Goal: Task Accomplishment & Management: Manage account settings

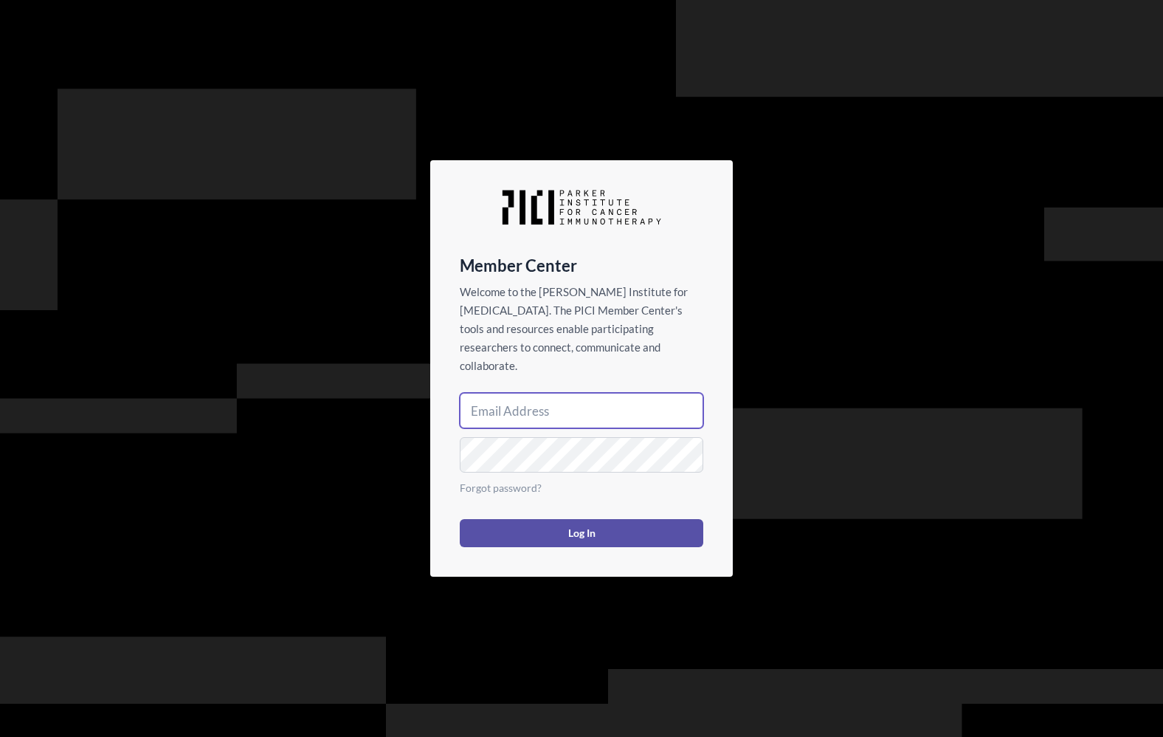
type input "[EMAIL_ADDRESS][DOMAIN_NAME]"
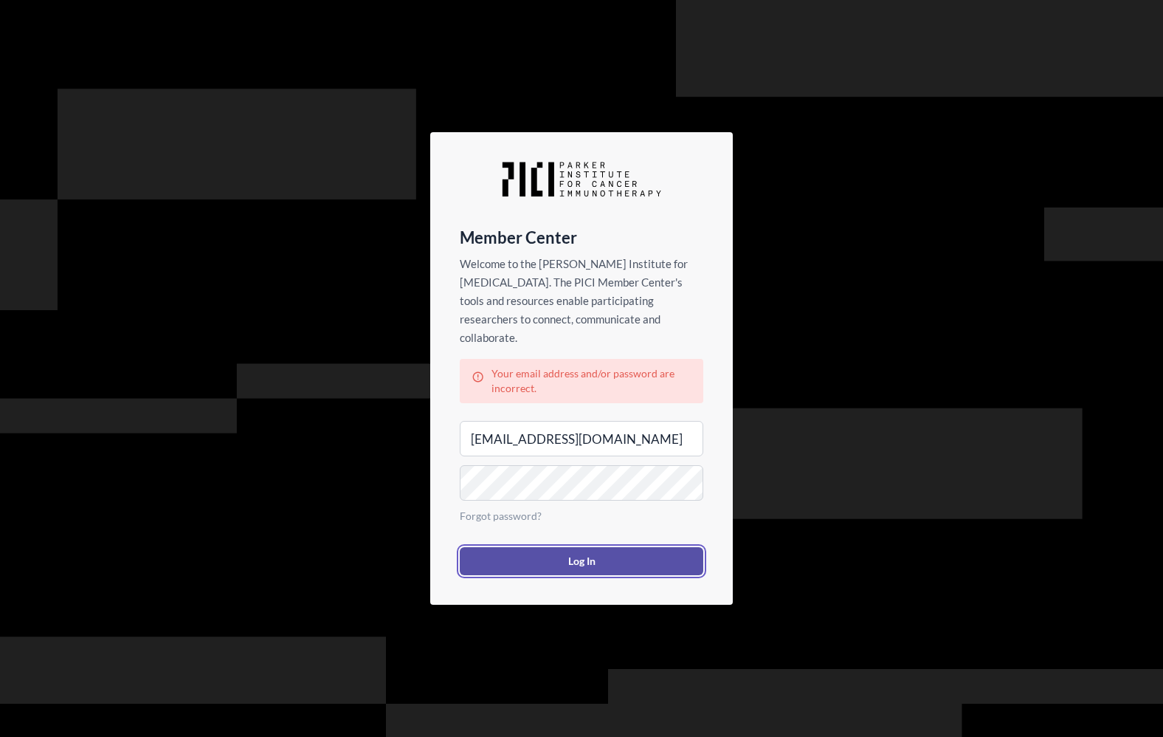
click at [595, 549] on button "Log In" at bounding box center [582, 561] width 244 height 28
click at [514, 509] on link "Forgot password?" at bounding box center [501, 515] width 82 height 13
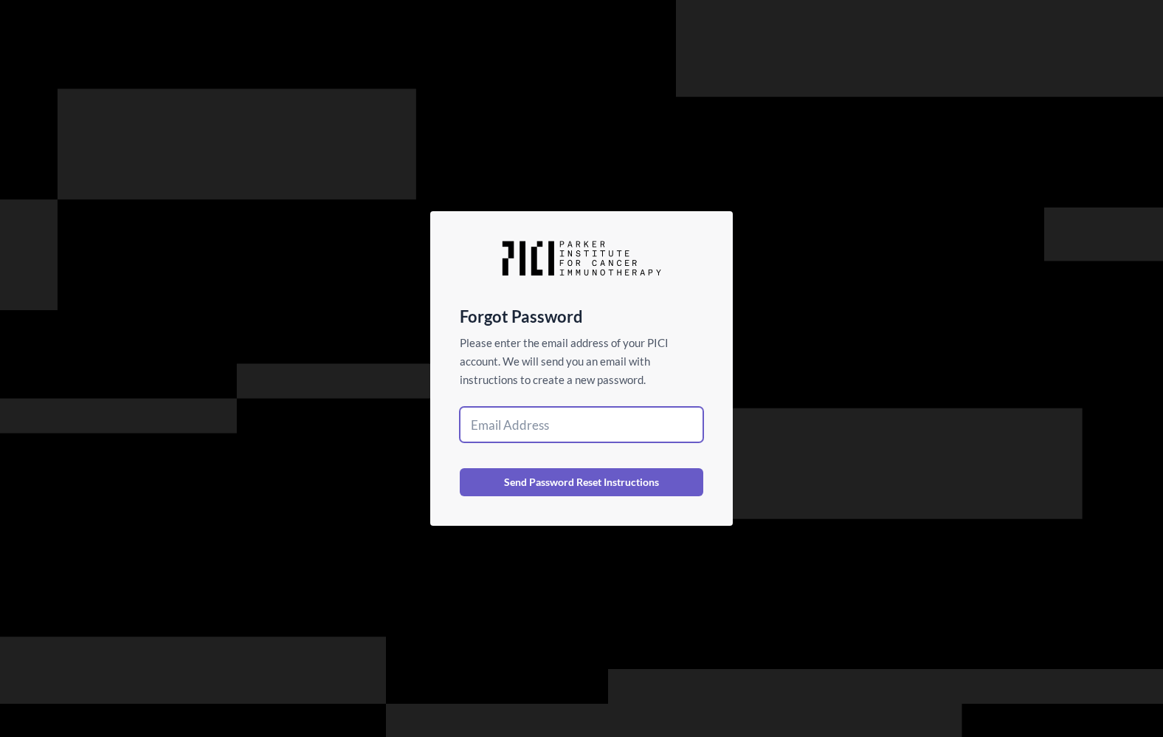
click at [536, 423] on input "email" at bounding box center [582, 424] width 244 height 35
type input "[EMAIL_ADDRESS][DOMAIN_NAME]"
click at [460, 468] on button "Send Password Reset Instructions" at bounding box center [582, 482] width 244 height 28
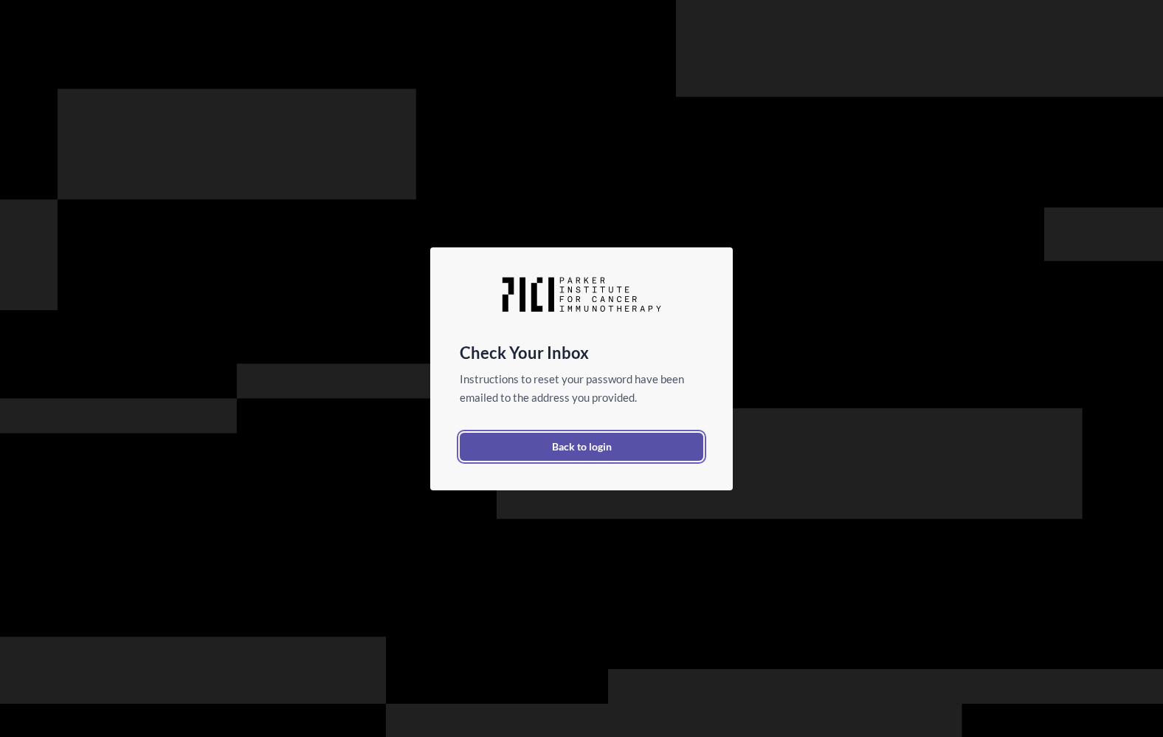
click at [641, 449] on link "Back to login" at bounding box center [582, 447] width 244 height 28
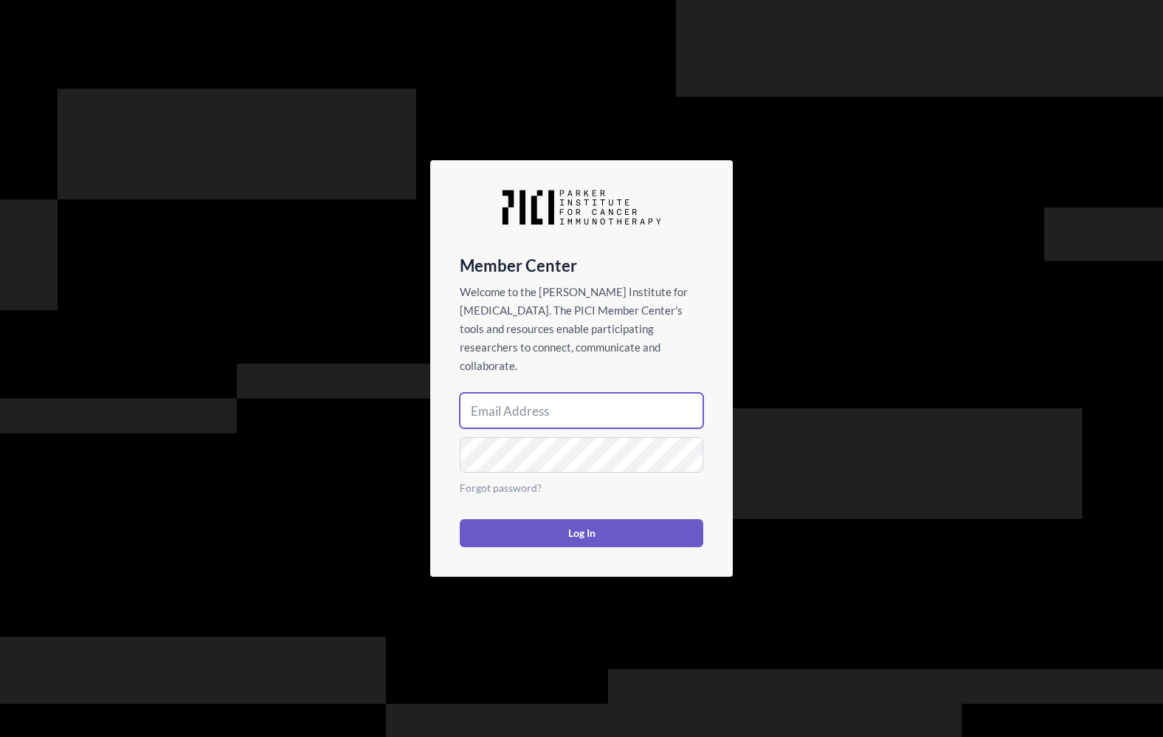
click at [613, 406] on input "email" at bounding box center [582, 410] width 244 height 35
click at [672, 225] on div "Member Center Welcome to the Parker Institute for Cancer Immunotherapy. The PIC…" at bounding box center [581, 368] width 303 height 416
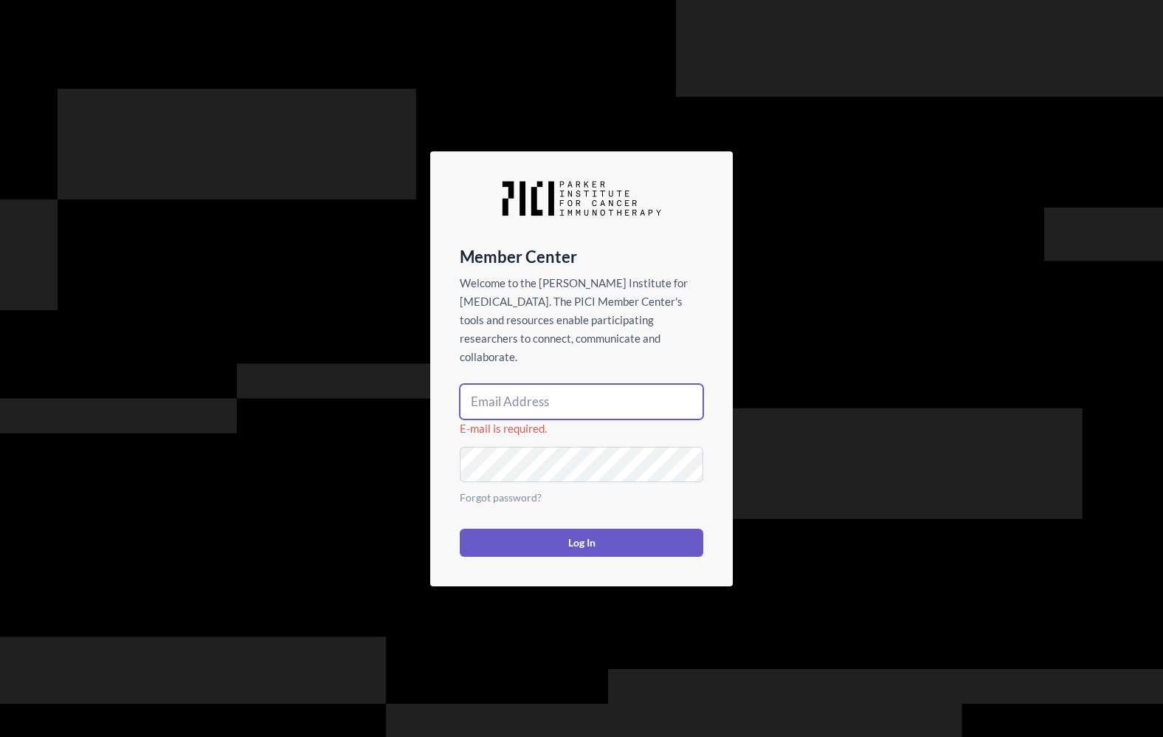
click at [529, 393] on input "email" at bounding box center [582, 401] width 244 height 35
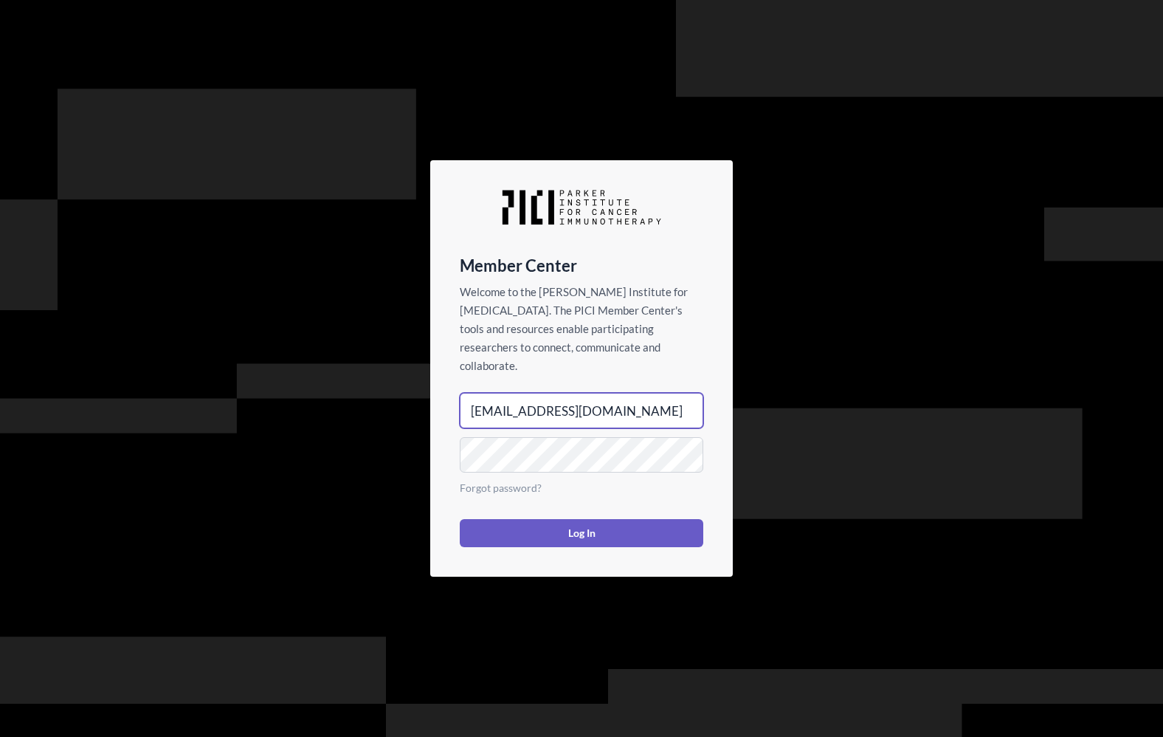
type input "scoblin@parkerici.org"
click at [682, 450] on keeper-lock "Open Keeper Popup" at bounding box center [684, 446] width 18 height 18
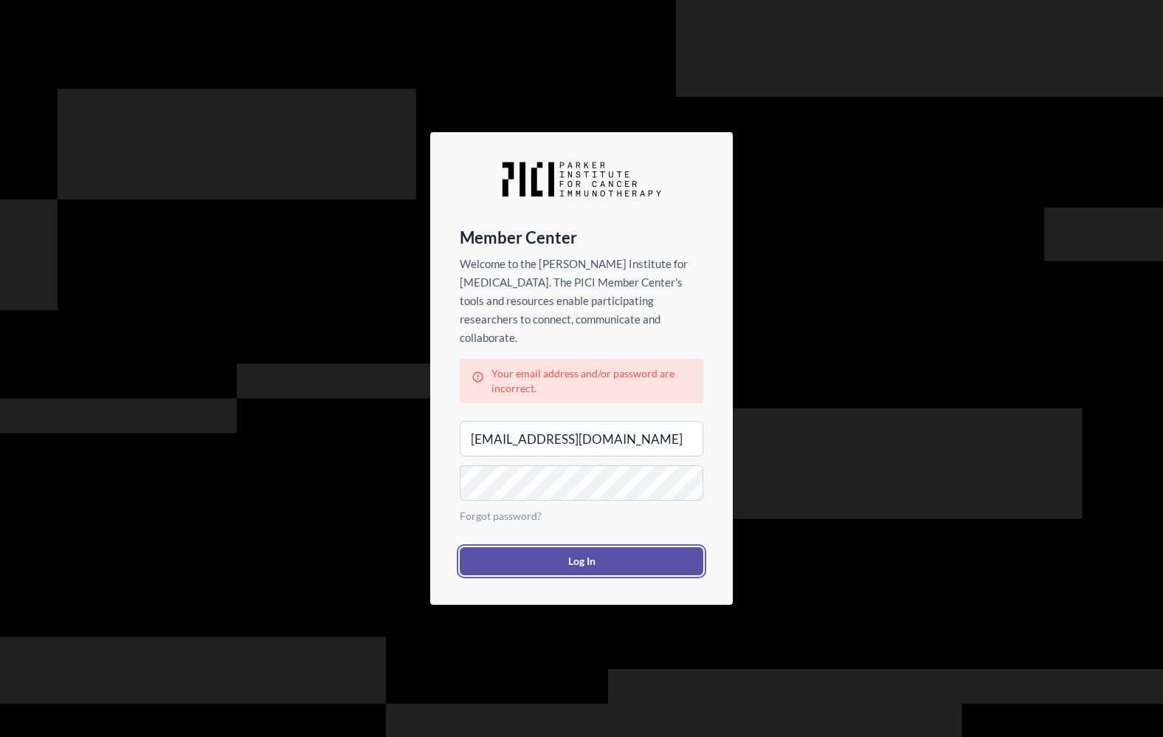
click at [589, 551] on button "Log In" at bounding box center [582, 561] width 244 height 28
click at [589, 554] on button "Log In" at bounding box center [582, 561] width 244 height 28
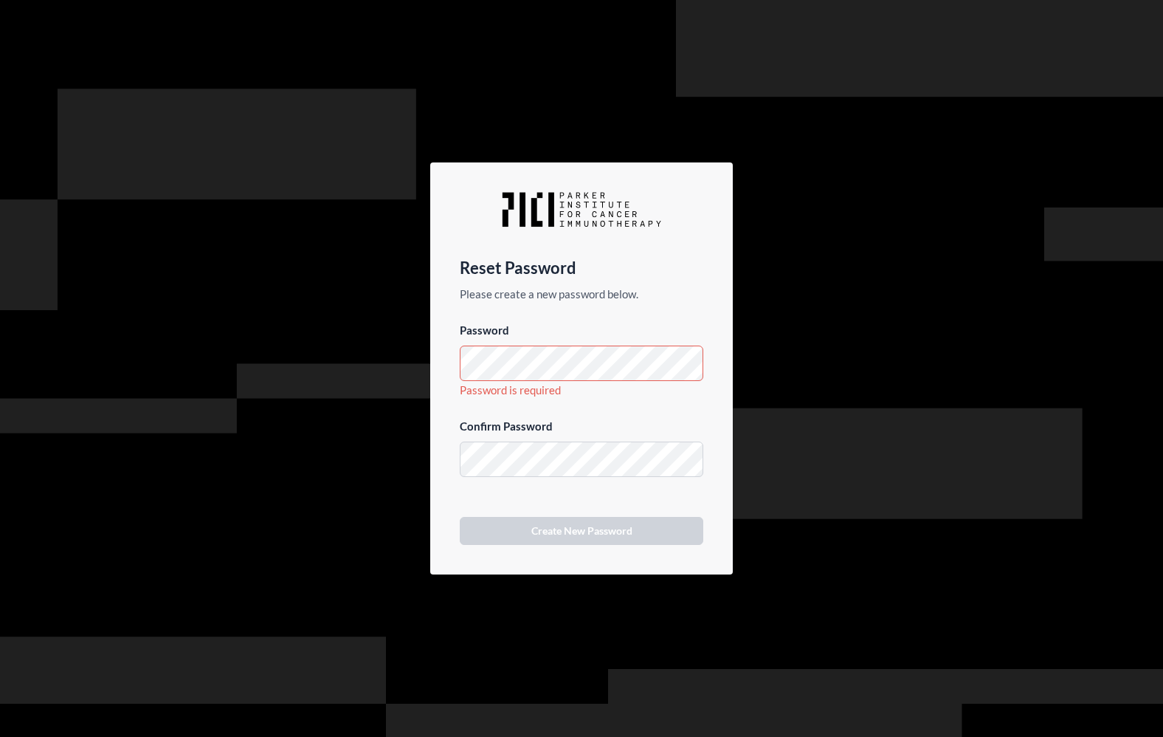
click at [577, 409] on div "Password Password is required Confirm Password Create New Password" at bounding box center [582, 433] width 244 height 224
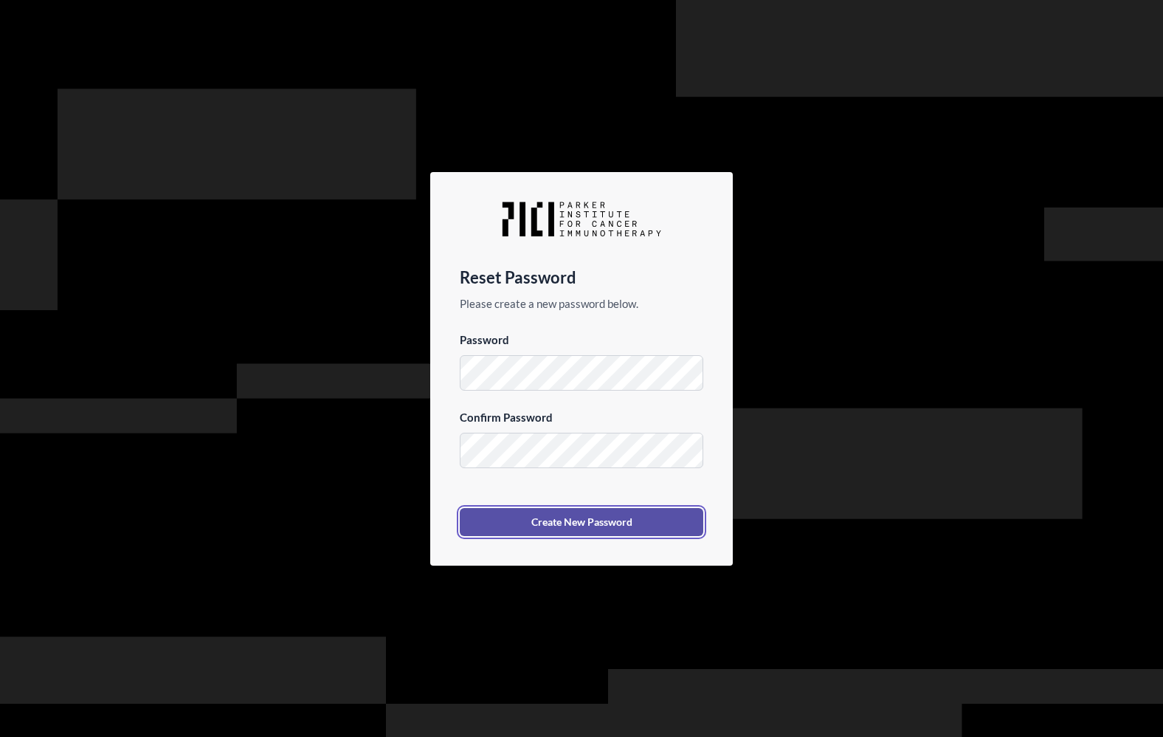
click at [595, 521] on button "Create New Password" at bounding box center [582, 522] width 244 height 28
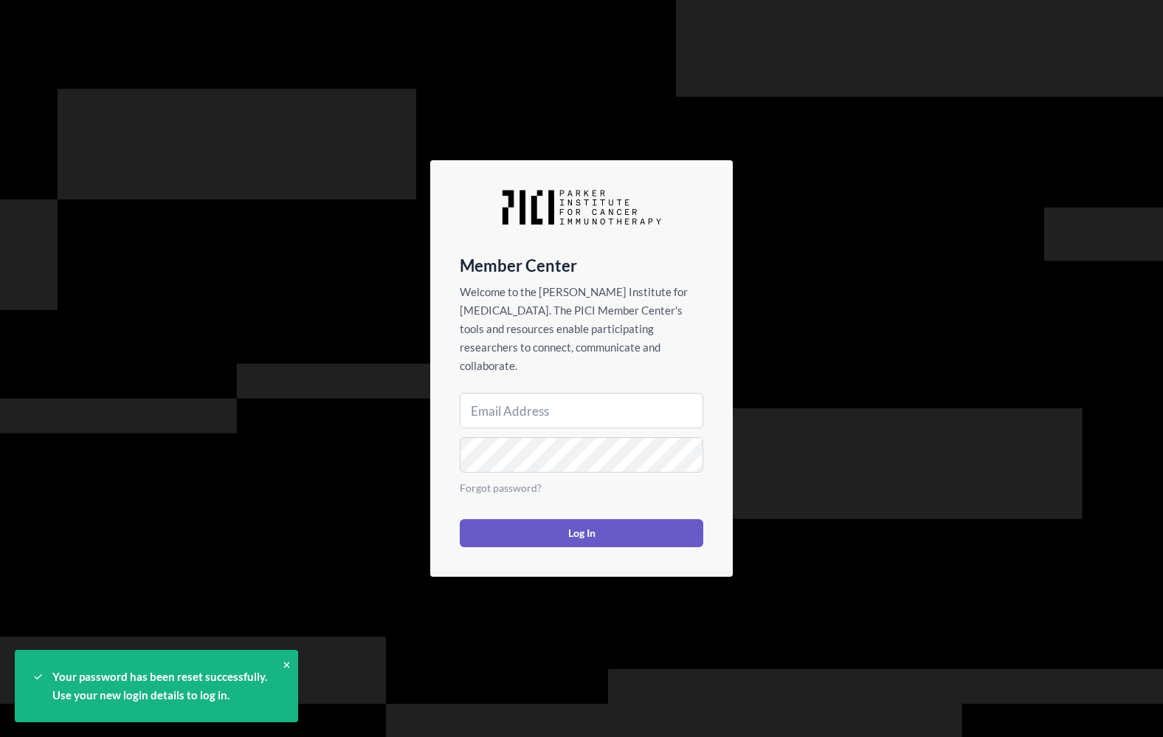
click at [679, 405] on keeper-lock "Open Keeper Popup" at bounding box center [684, 402] width 18 height 18
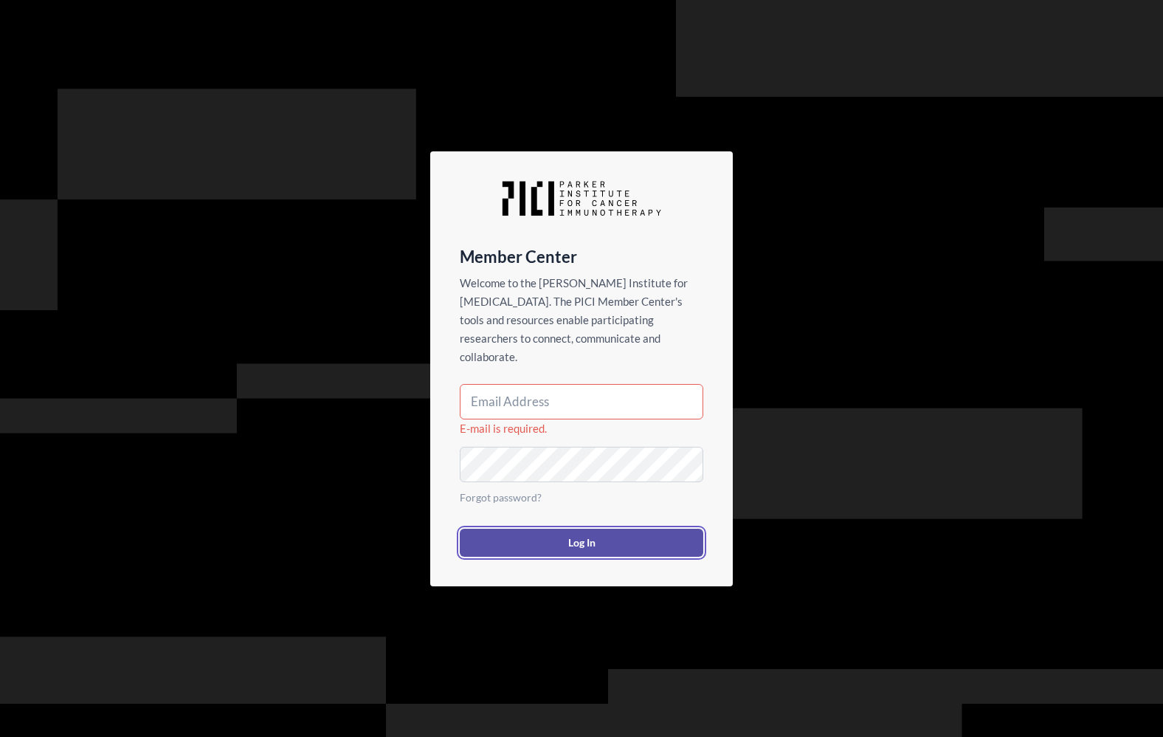
click at [588, 532] on button "Log In" at bounding box center [582, 543] width 244 height 28
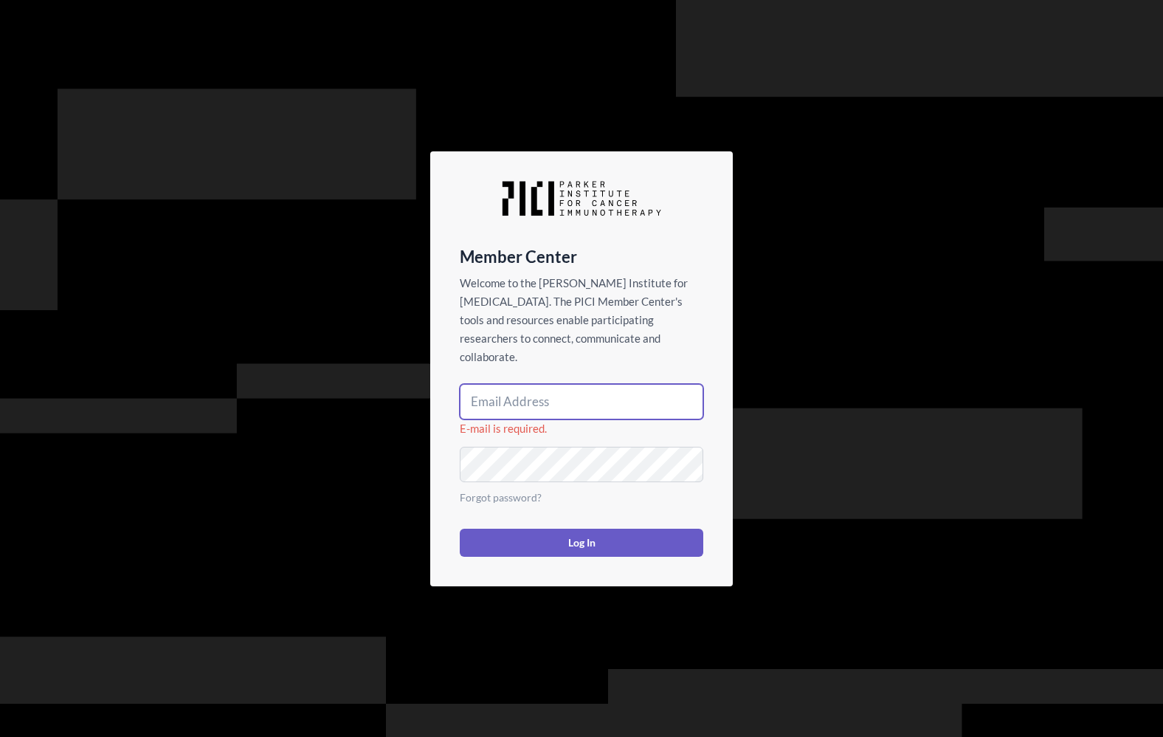
click at [615, 394] on input "email" at bounding box center [582, 401] width 244 height 35
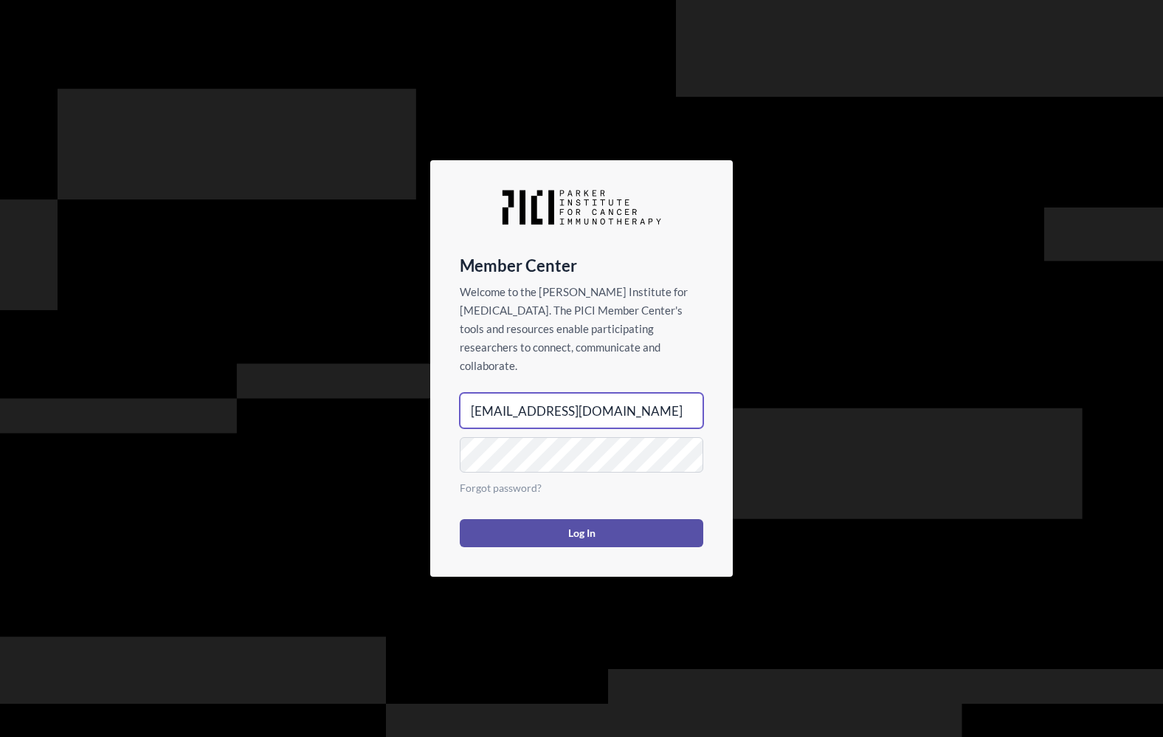
type input "scoblin@parkerici.org"
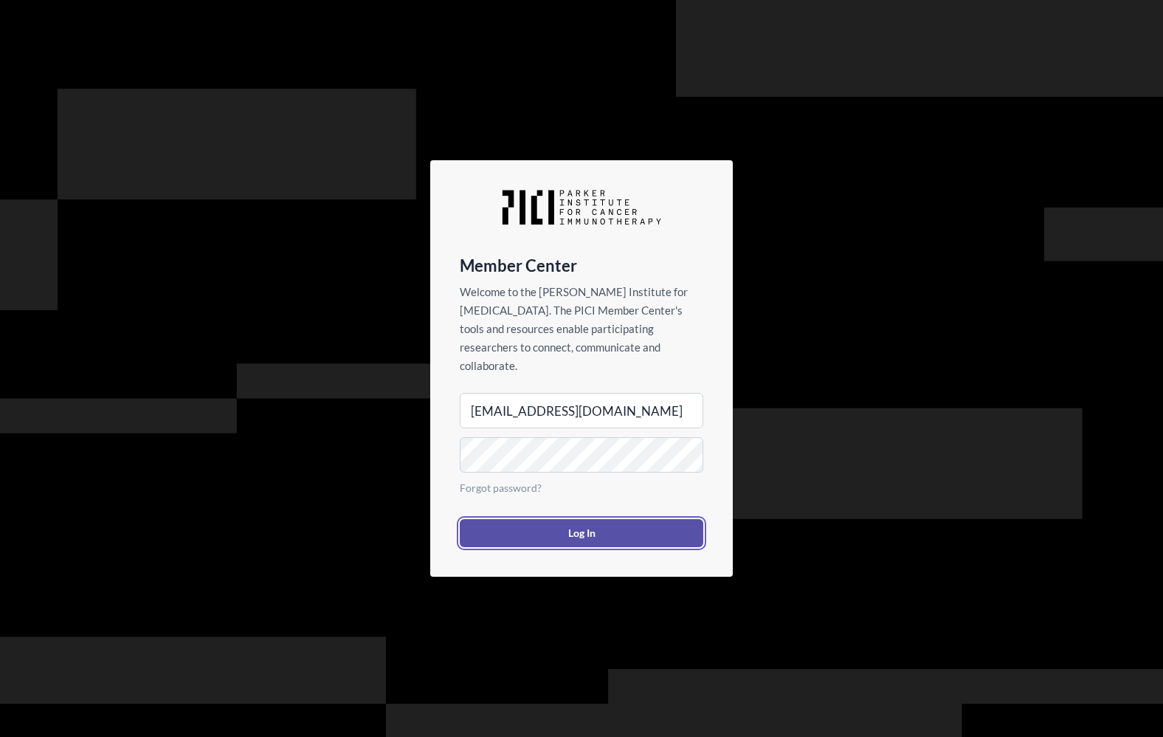
click at [649, 519] on button "Log In" at bounding box center [582, 533] width 244 height 28
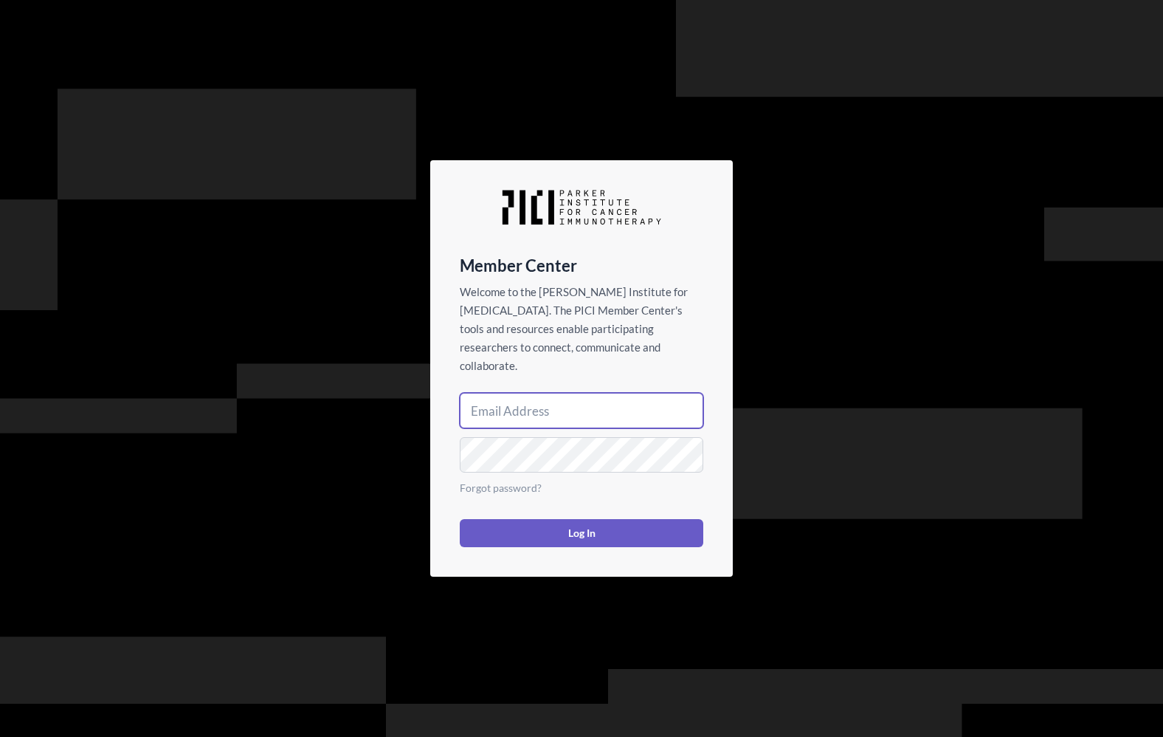
type input "[EMAIL_ADDRESS][DOMAIN_NAME]"
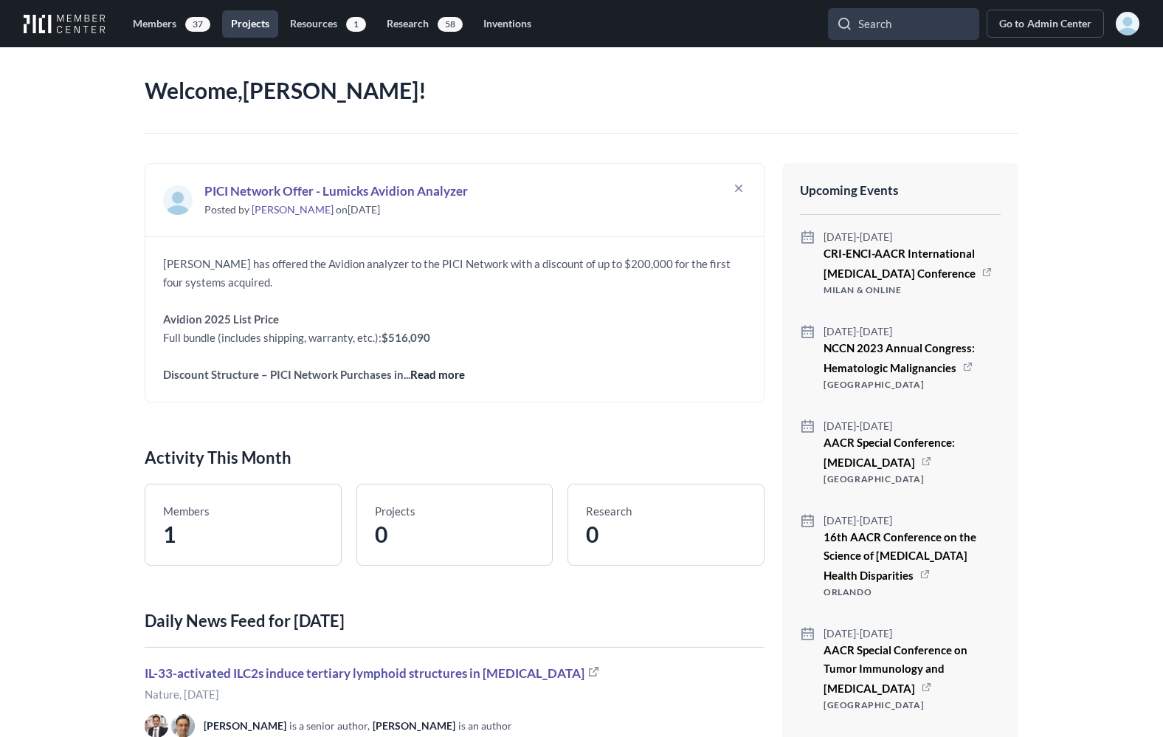
click at [255, 29] on link "Projects" at bounding box center [250, 23] width 56 height 27
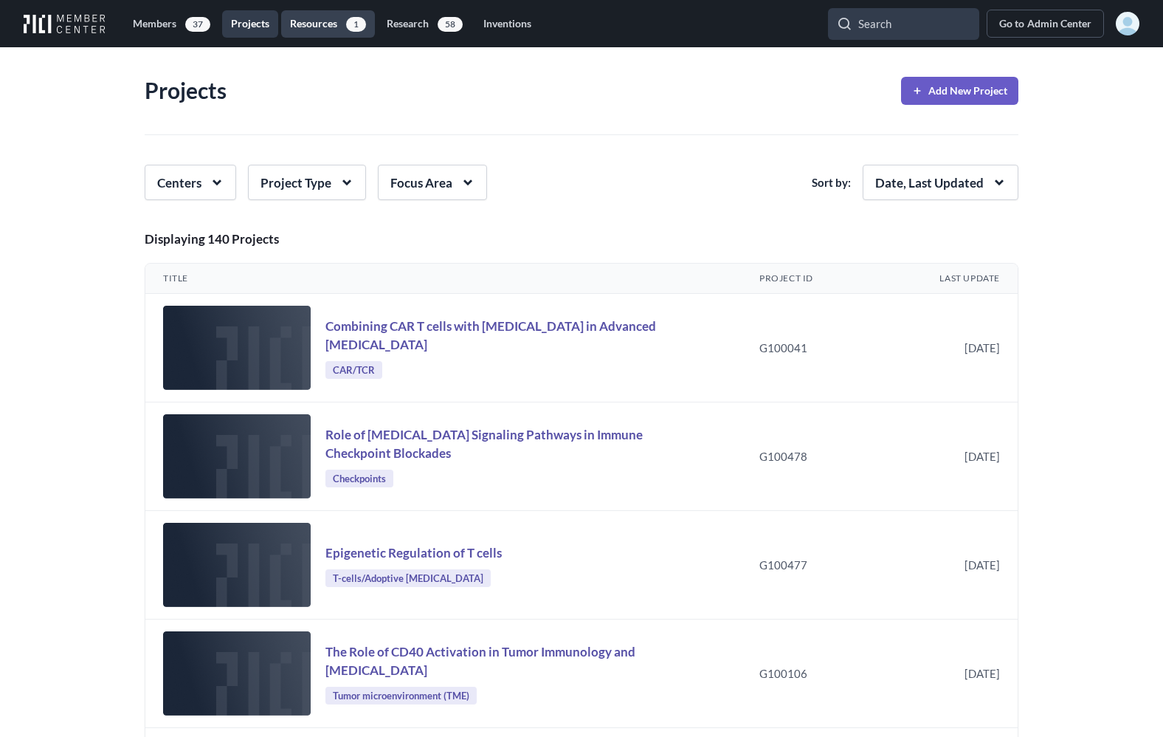
click at [328, 24] on link "Resources 1" at bounding box center [328, 23] width 94 height 27
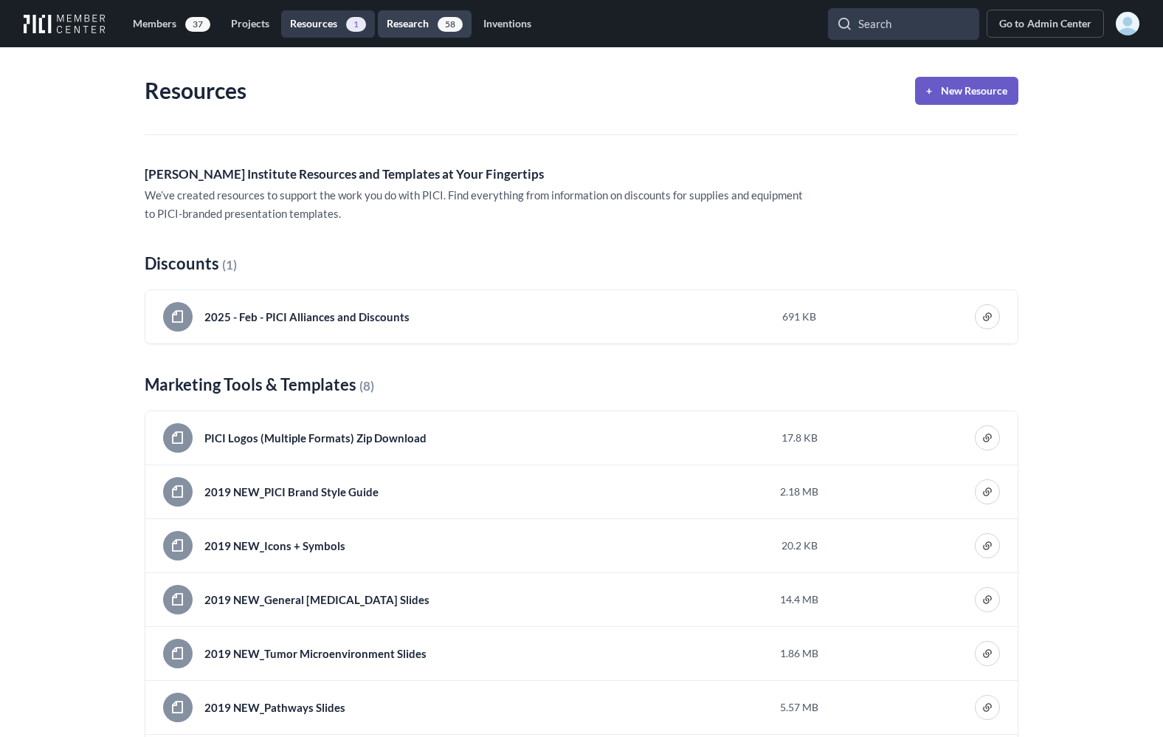
click at [427, 24] on link "Research 58" at bounding box center [425, 23] width 94 height 27
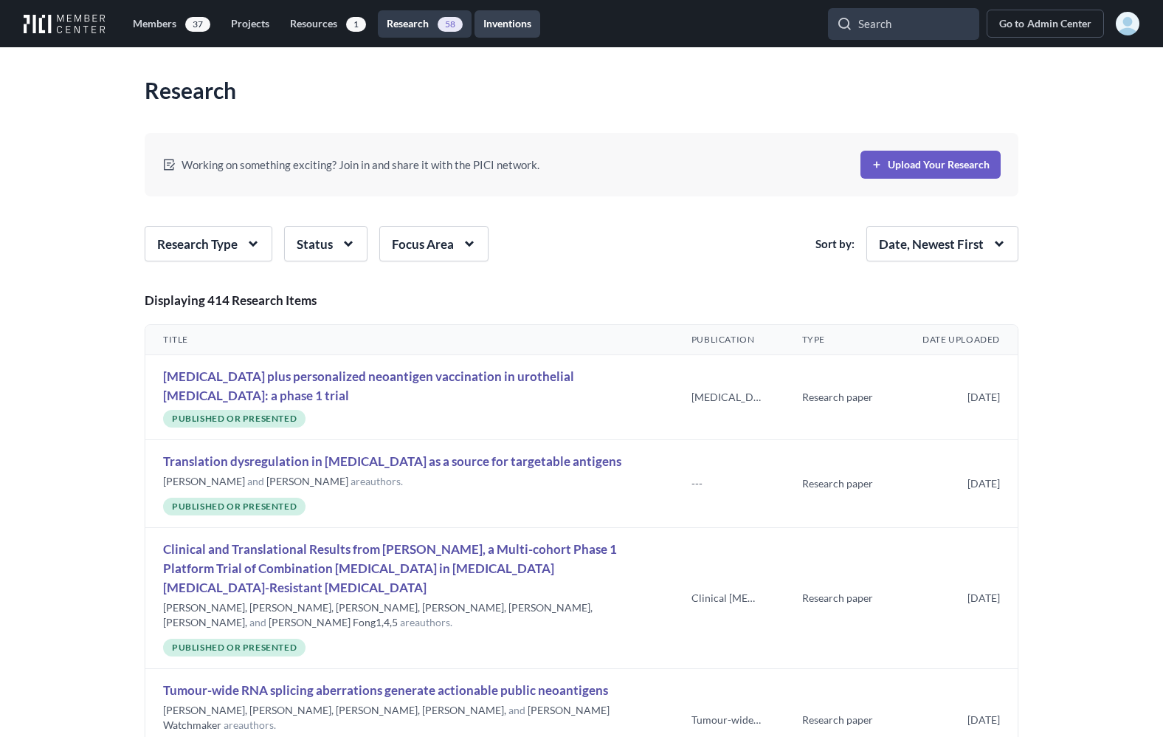
click at [509, 25] on link "Inventions" at bounding box center [508, 23] width 66 height 27
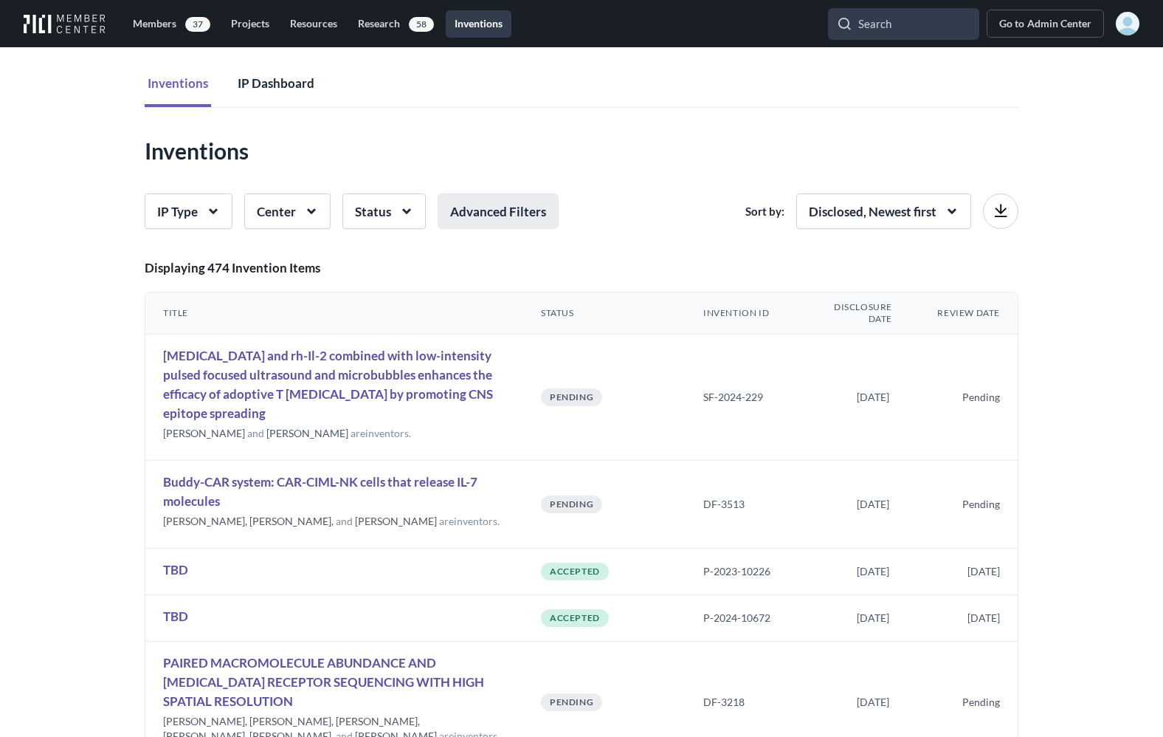
click at [275, 89] on button "IP Dashboard" at bounding box center [276, 84] width 83 height 45
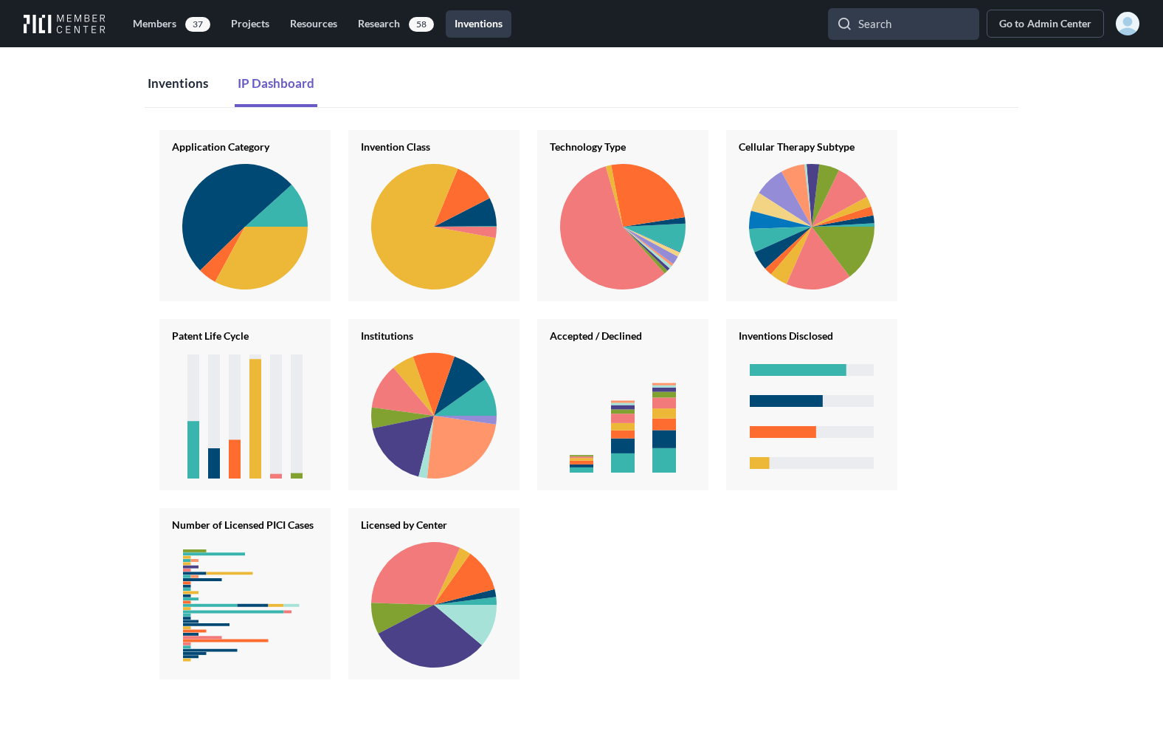
click at [186, 84] on button "Inventions" at bounding box center [178, 84] width 66 height 45
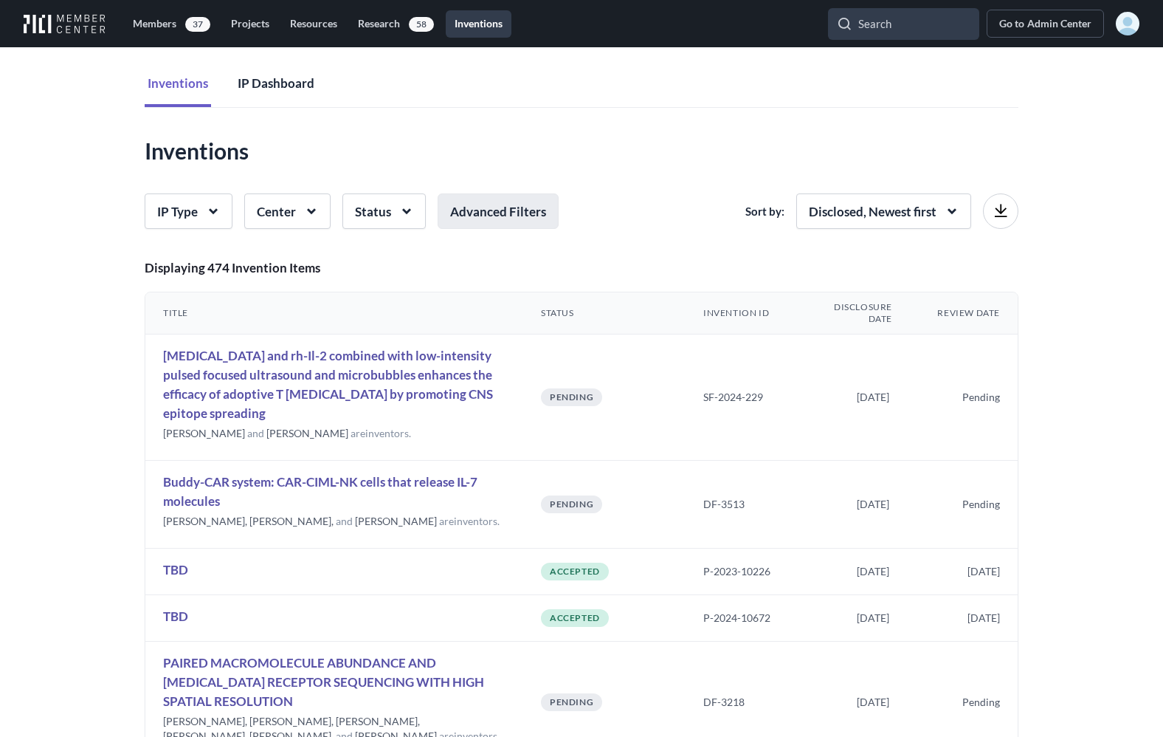
click at [258, 85] on button "IP Dashboard" at bounding box center [276, 84] width 83 height 45
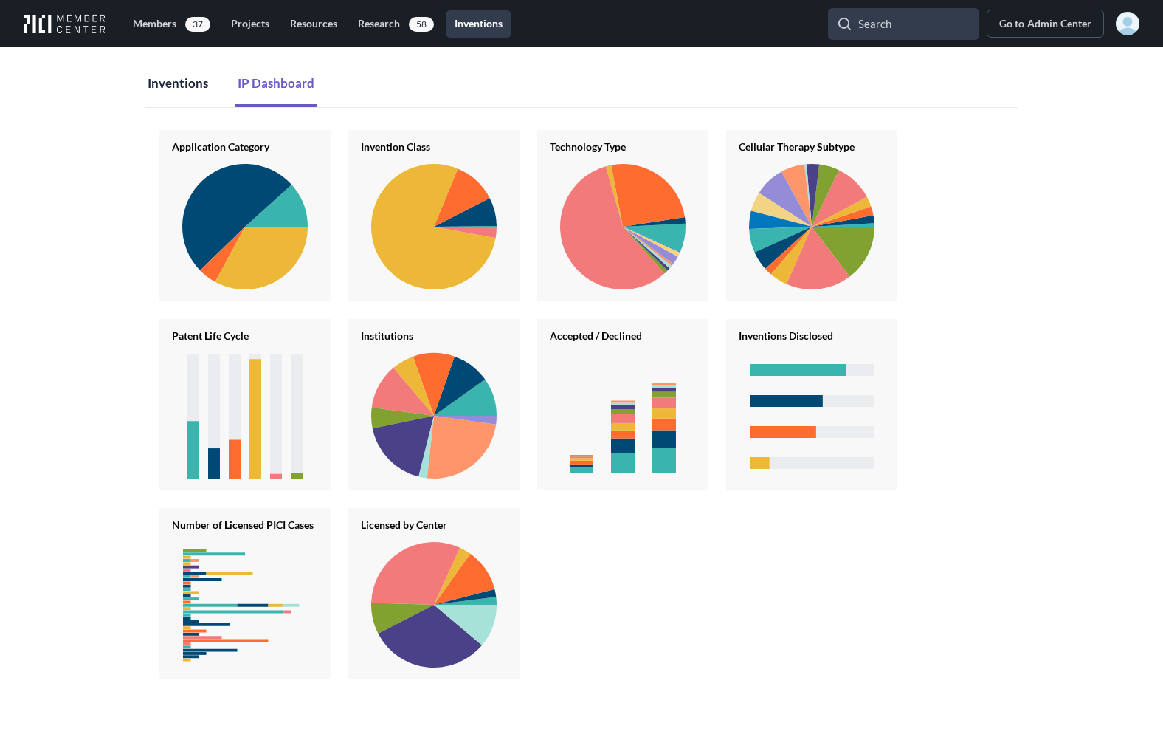
click at [171, 86] on button "Inventions" at bounding box center [178, 84] width 66 height 45
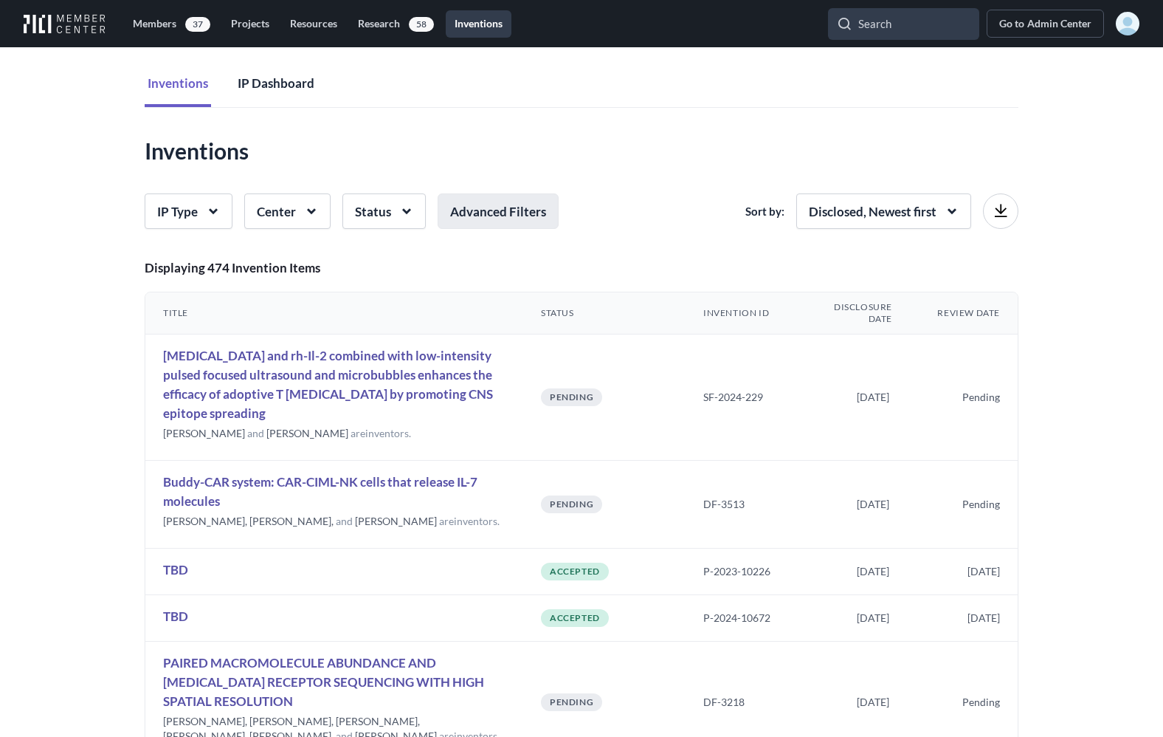
click at [286, 87] on button "IP Dashboard" at bounding box center [276, 84] width 83 height 45
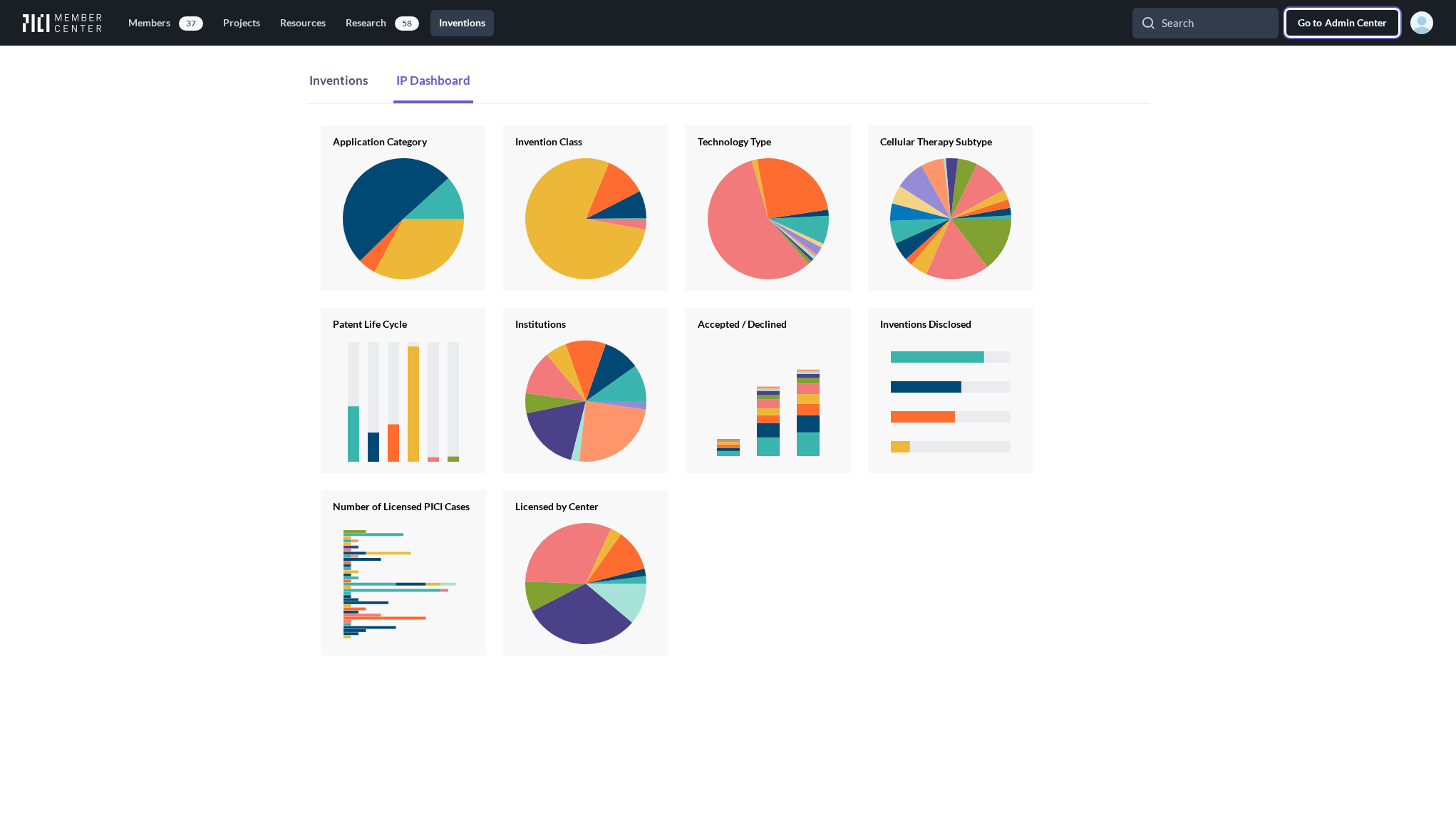
click at [1123, 23] on span "Admin Center" at bounding box center [1356, 22] width 62 height 14
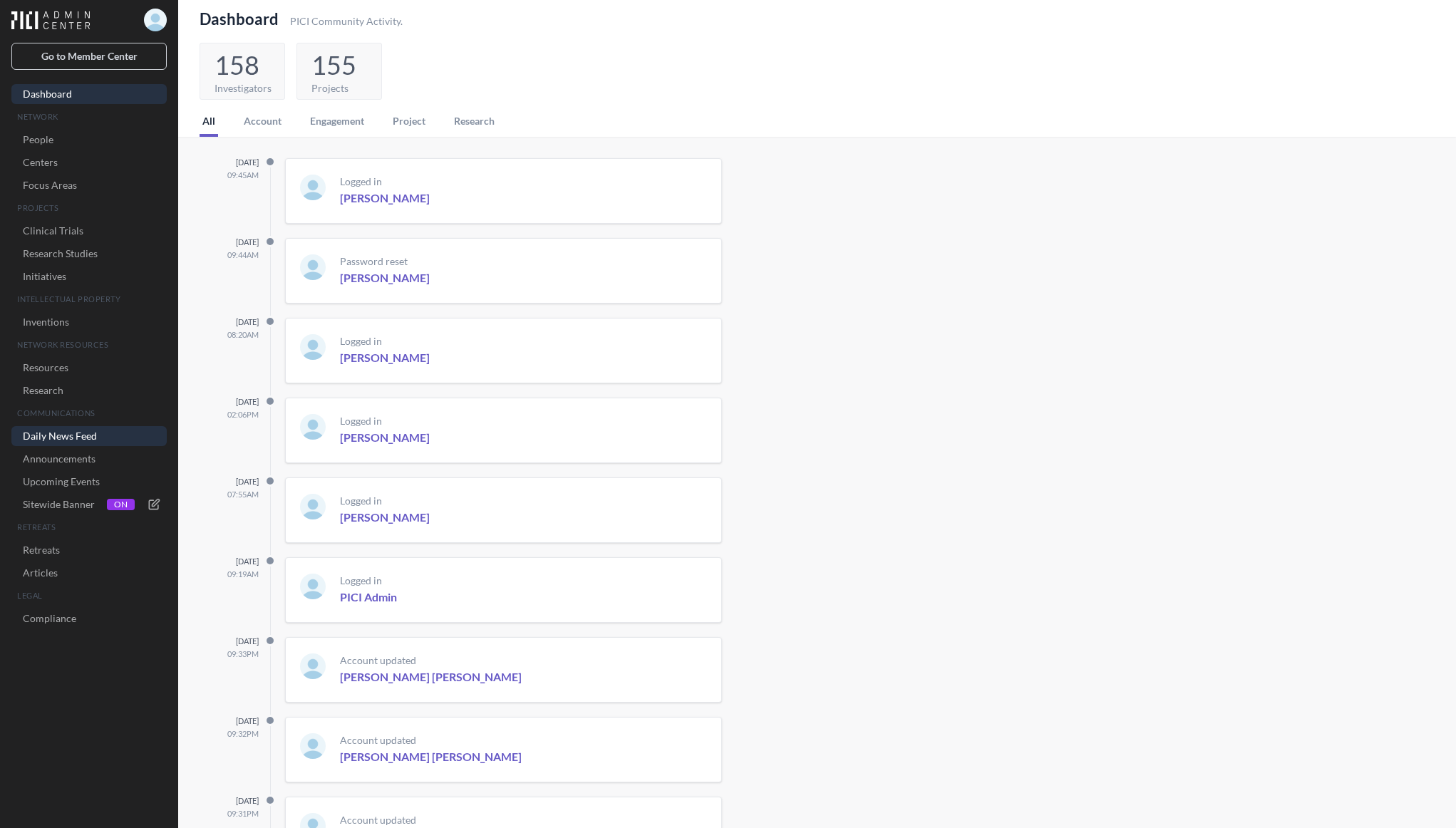
click at [49, 440] on link "Daily News Feed" at bounding box center [89, 435] width 155 height 20
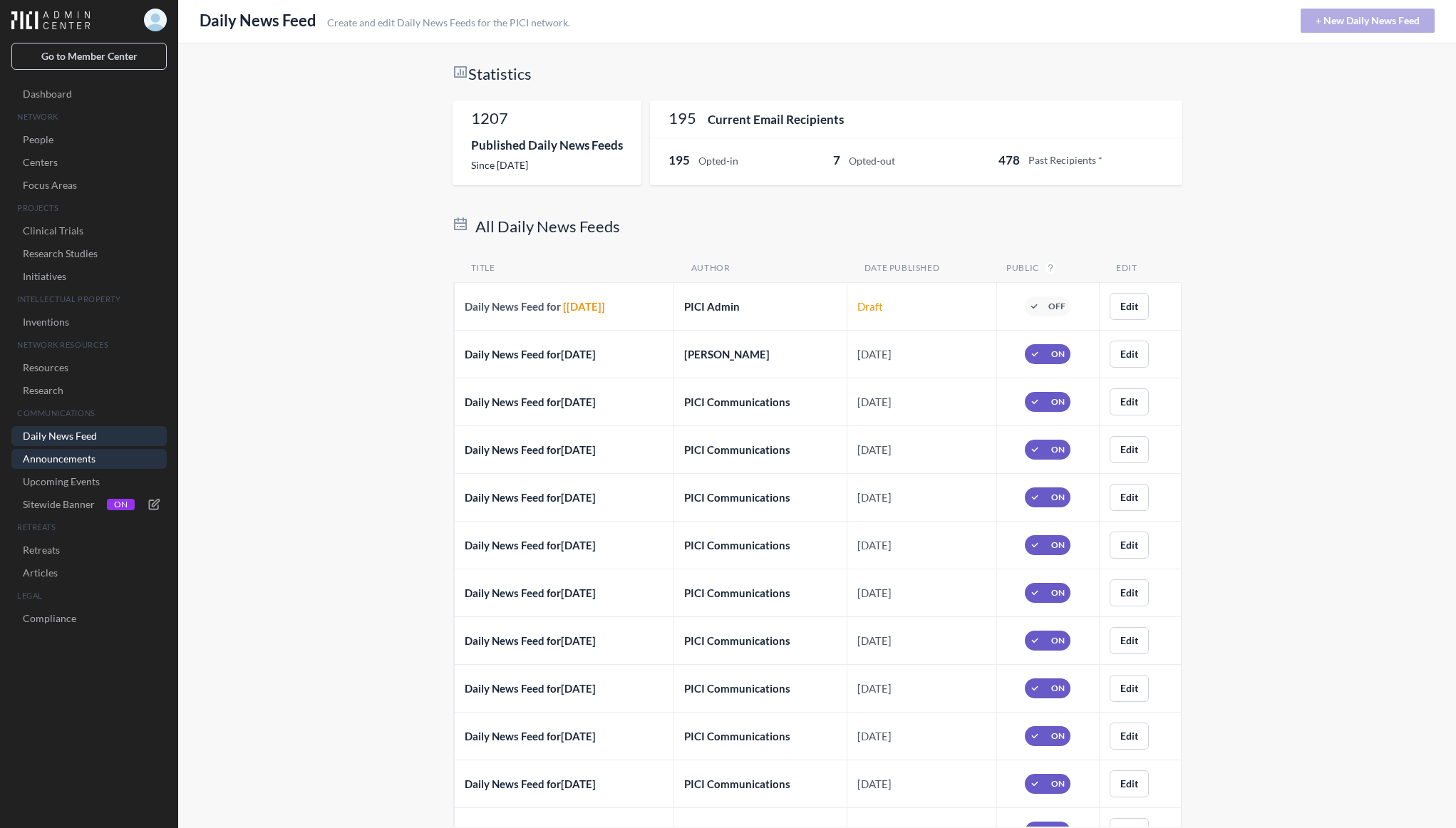
click at [48, 455] on link "Announcements" at bounding box center [89, 458] width 155 height 20
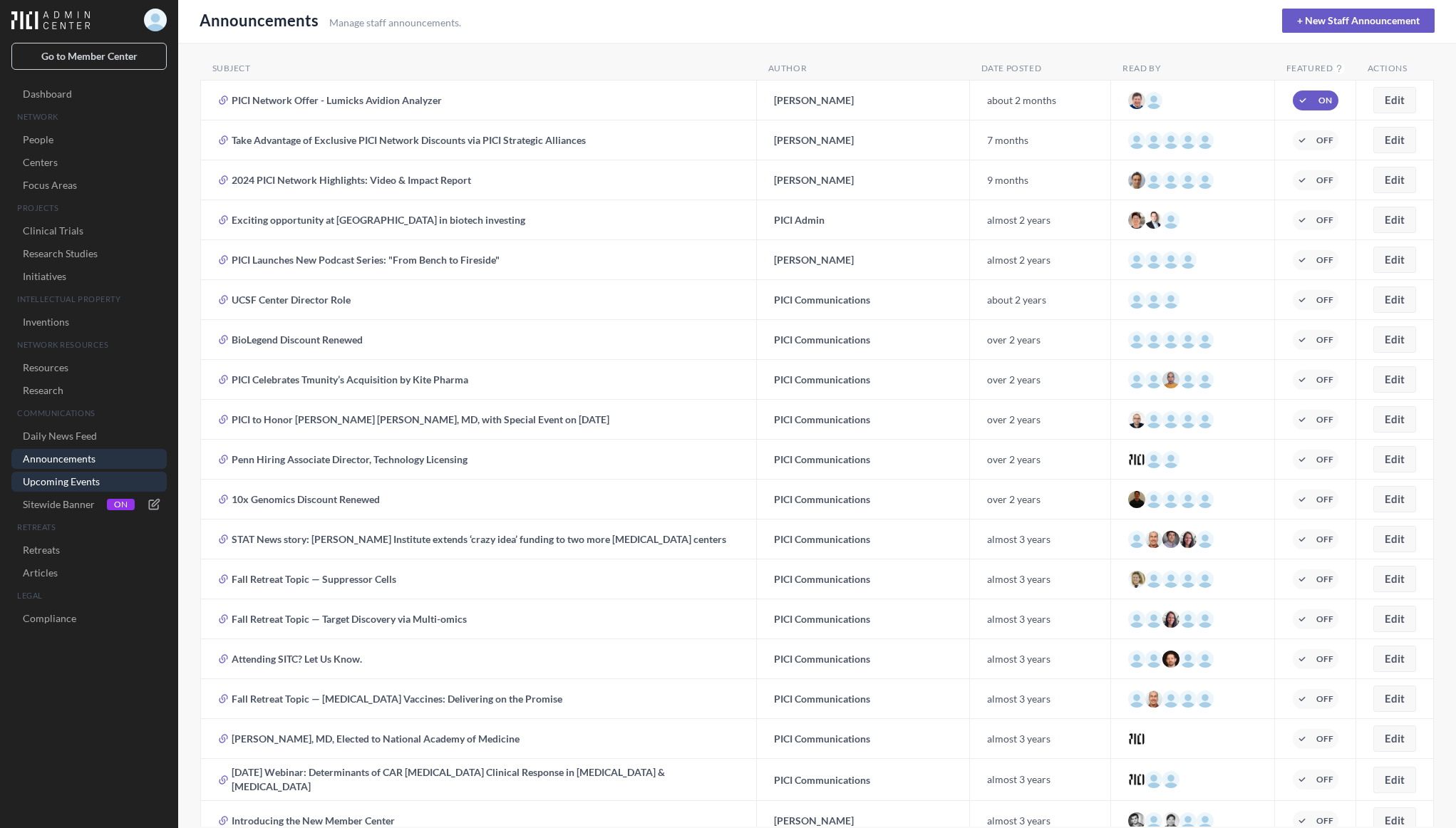
click at [47, 478] on link "Upcoming Events" at bounding box center [89, 482] width 155 height 20
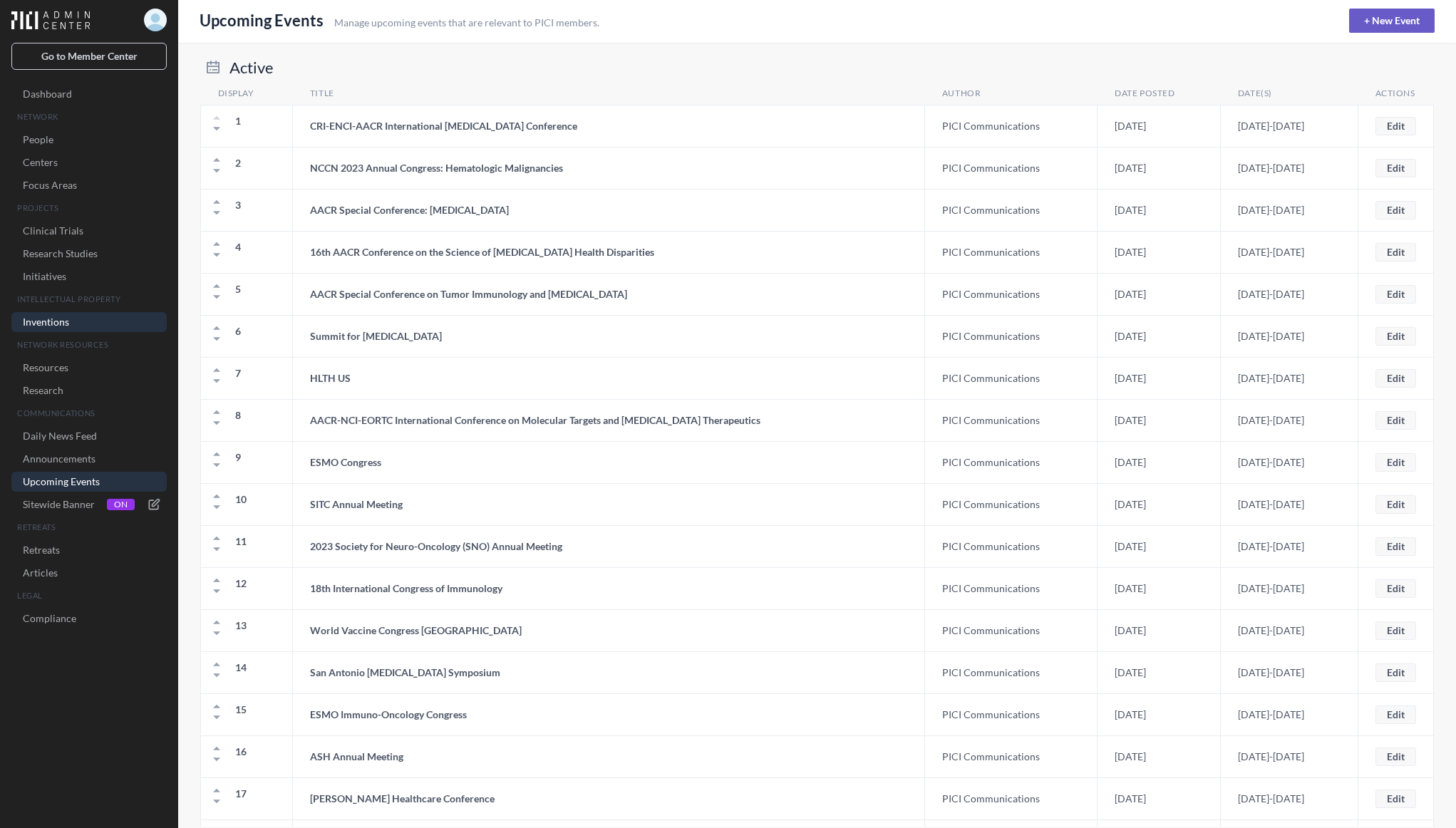
click at [47, 318] on link "Inventions" at bounding box center [89, 321] width 155 height 20
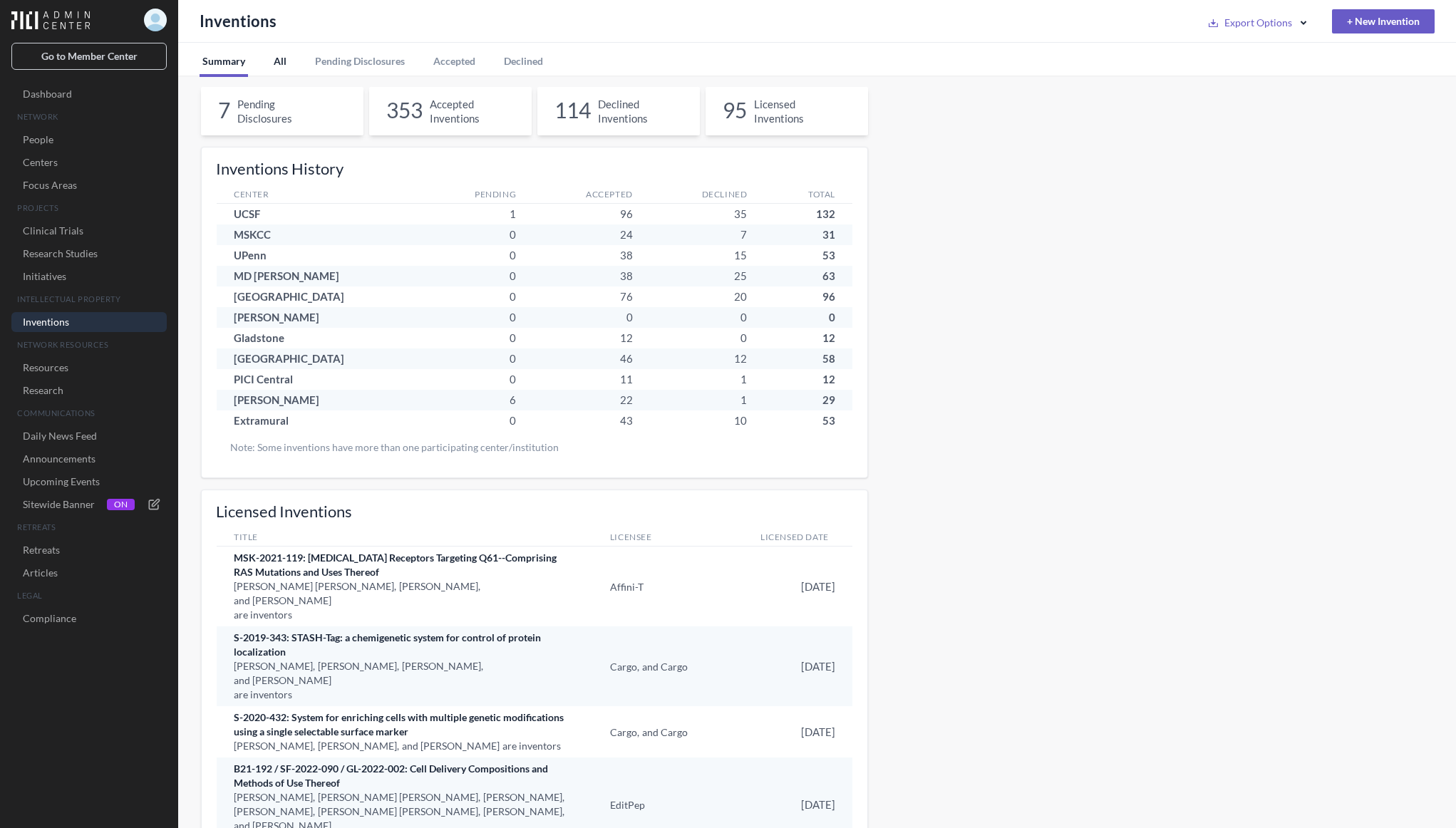
click at [281, 63] on button "All" at bounding box center [280, 59] width 18 height 34
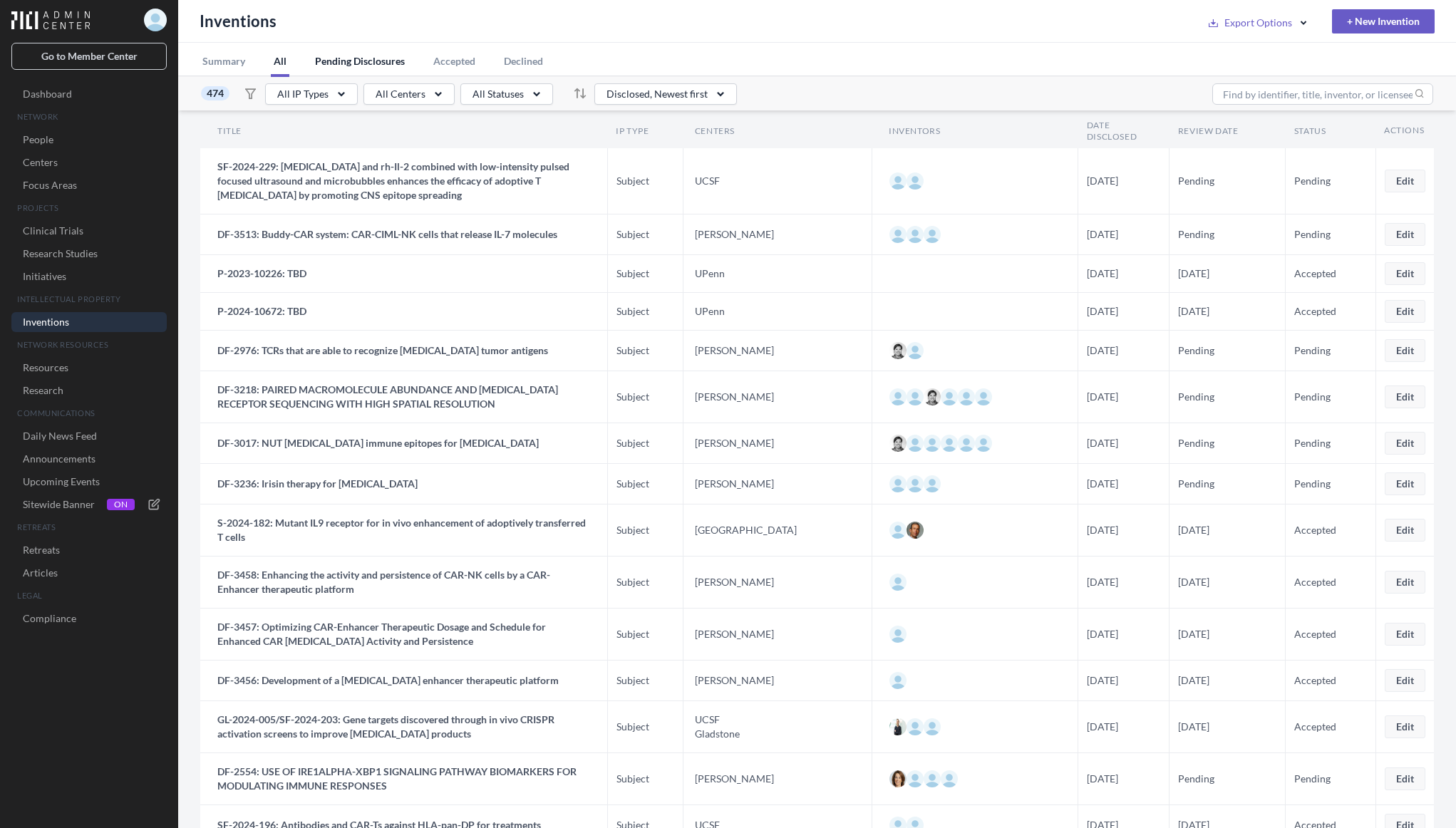
click at [380, 64] on button "Pending Disclosures" at bounding box center [359, 59] width 96 height 34
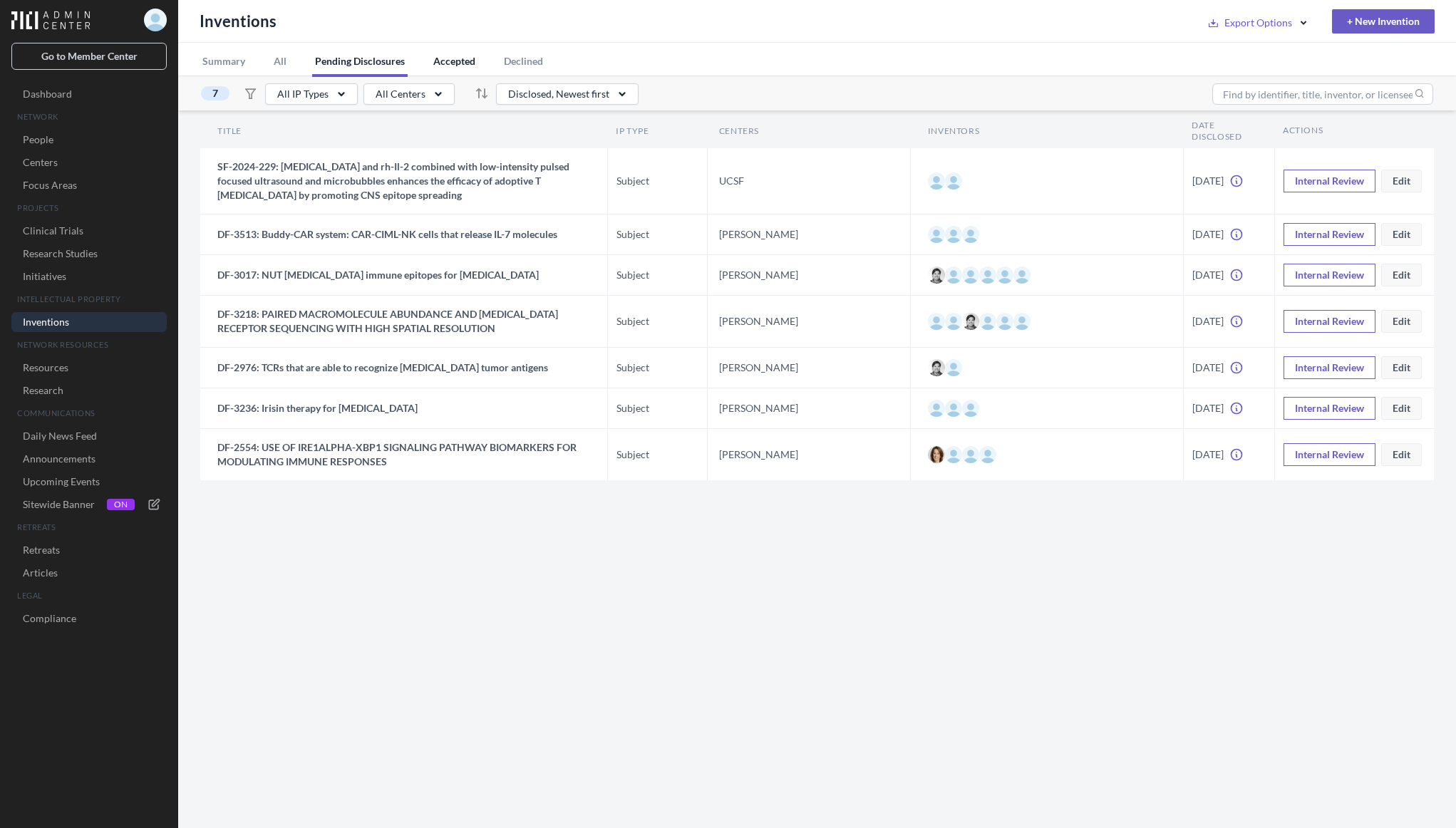
click at [457, 64] on button "Accepted" at bounding box center [454, 59] width 47 height 34
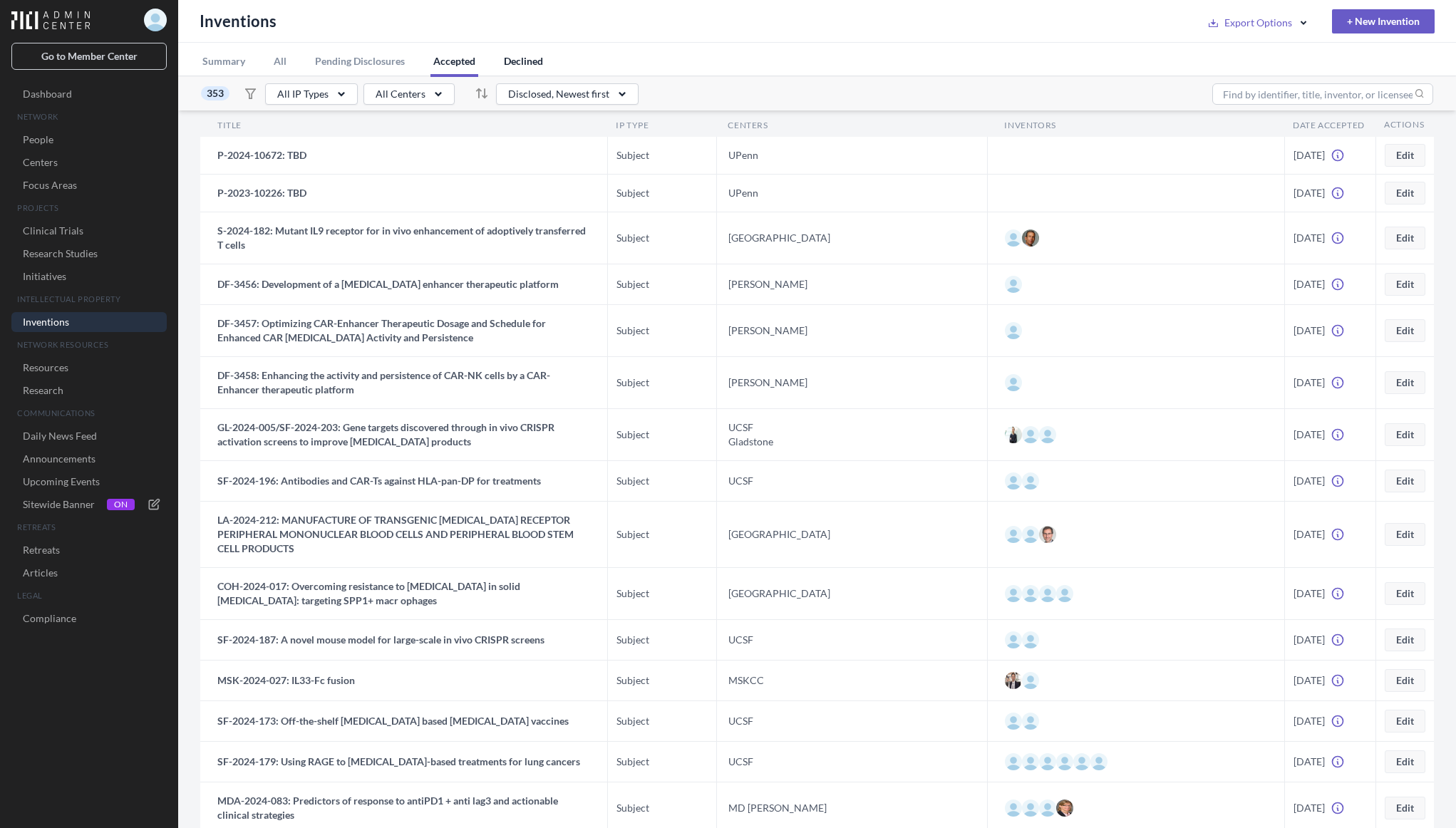
click at [529, 62] on button "Declined" at bounding box center [523, 59] width 45 height 34
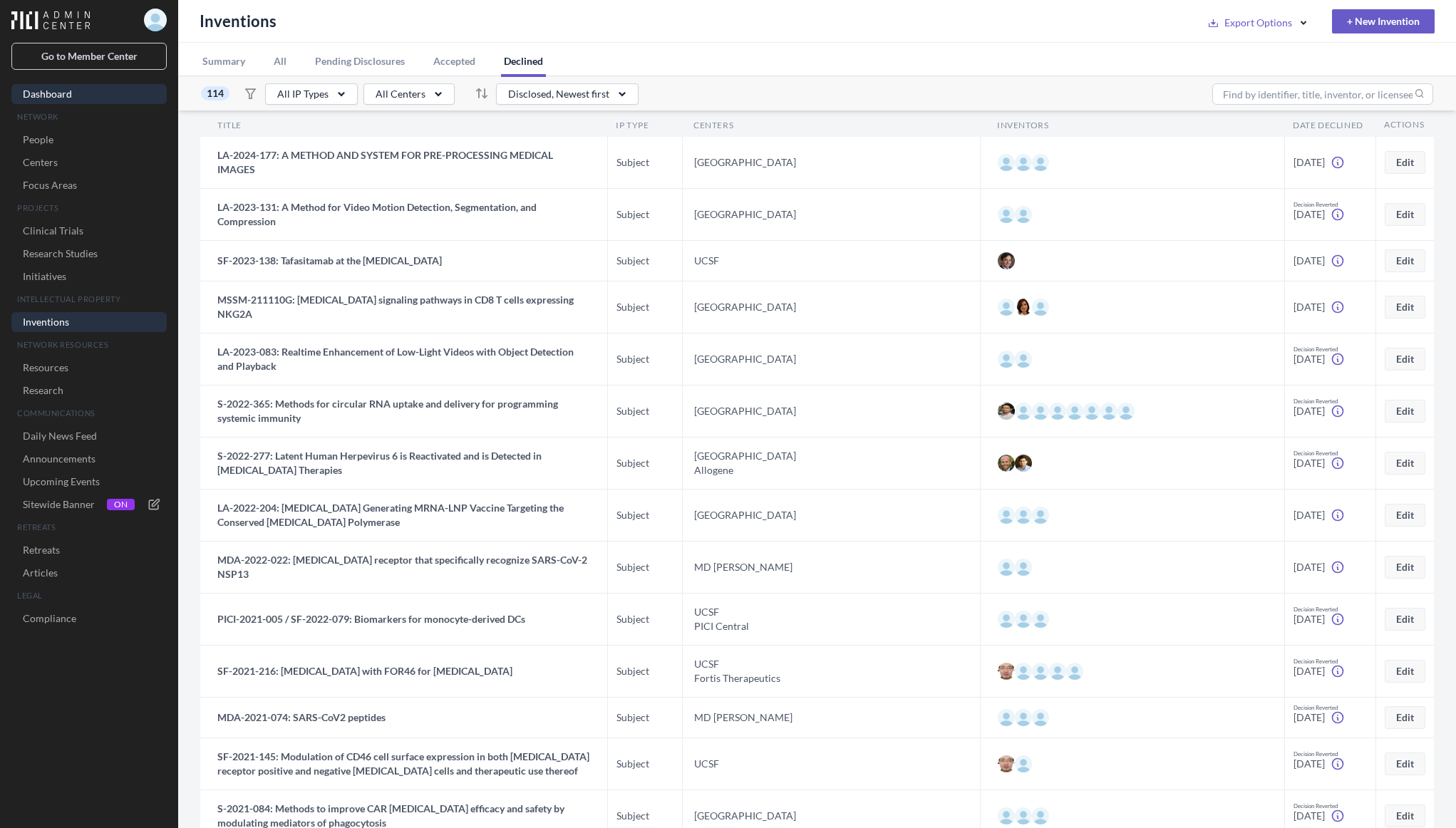
click at [45, 95] on link "Dashboard" at bounding box center [89, 94] width 155 height 20
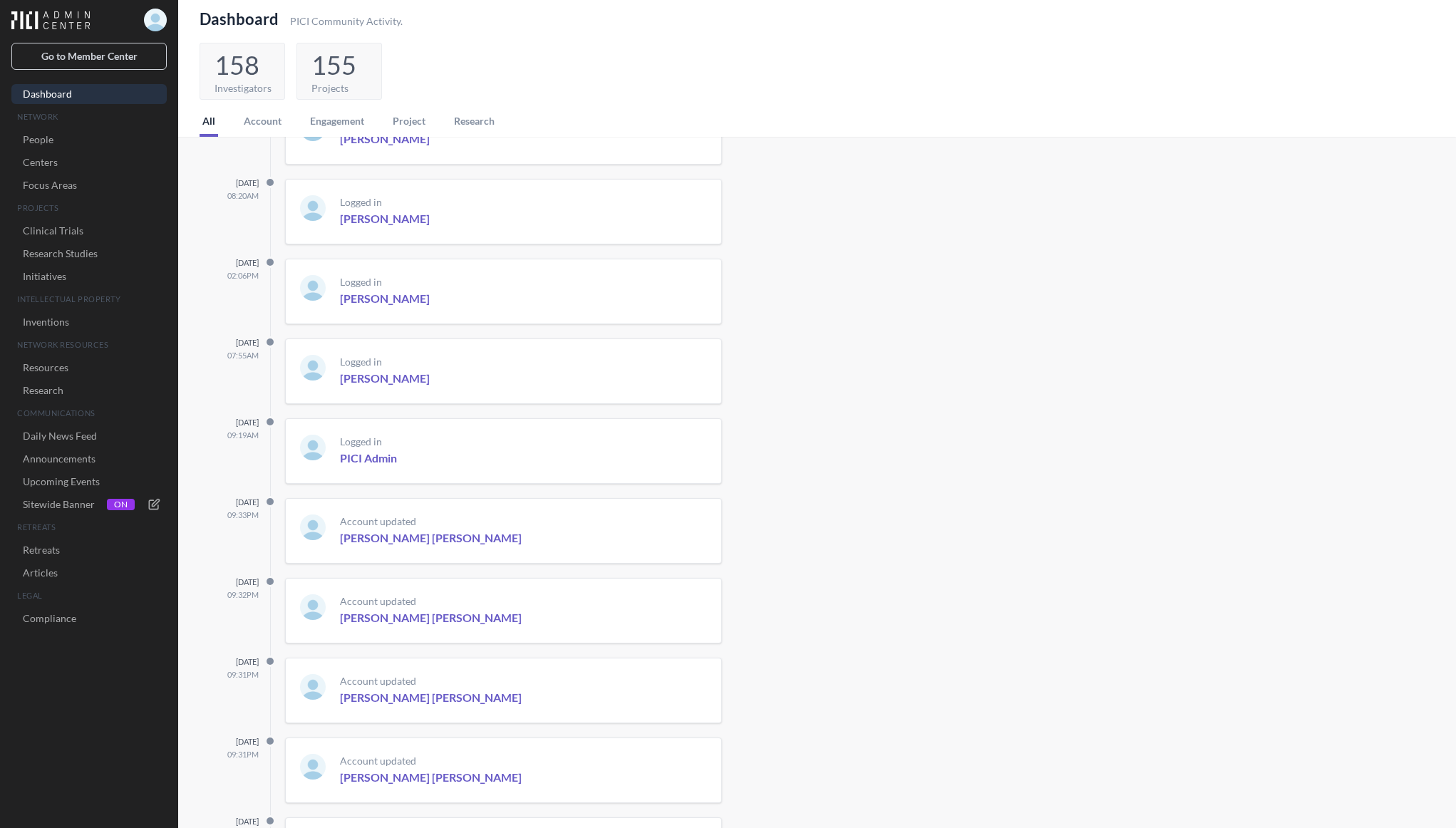
scroll to position [47, 0]
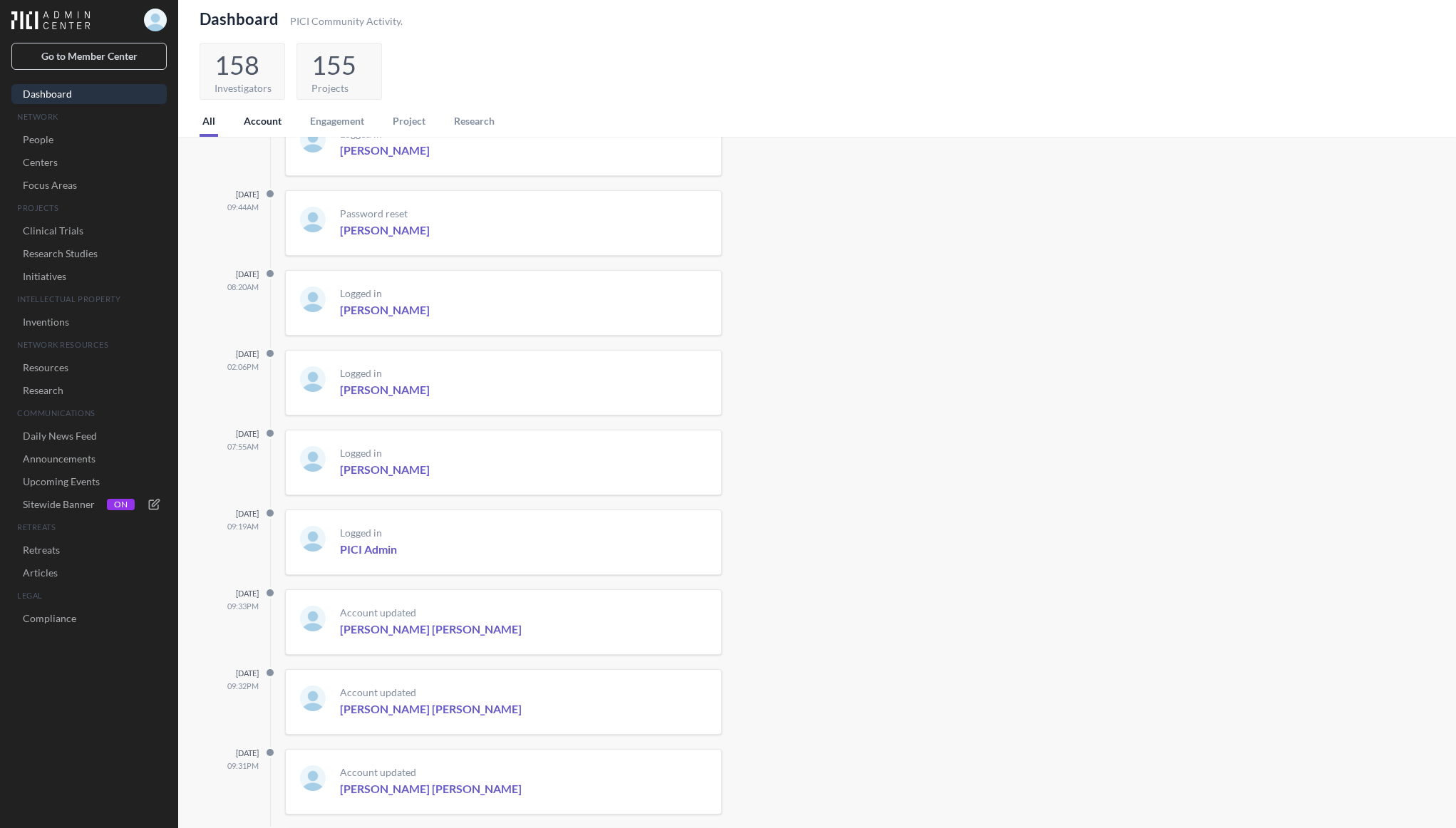
click at [266, 121] on button "Account" at bounding box center [263, 119] width 43 height 34
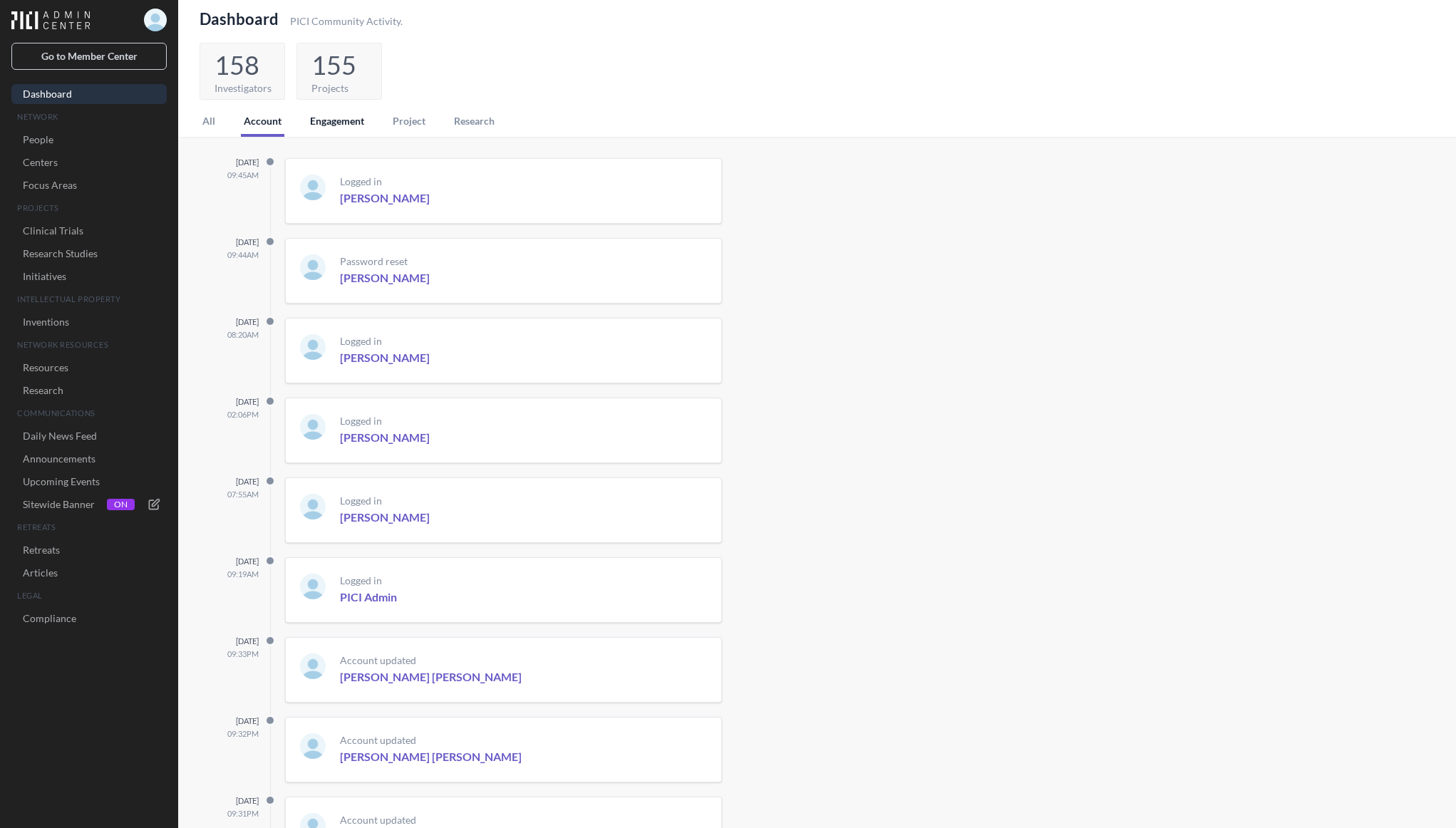
click at [339, 121] on button "Engagement" at bounding box center [337, 119] width 60 height 34
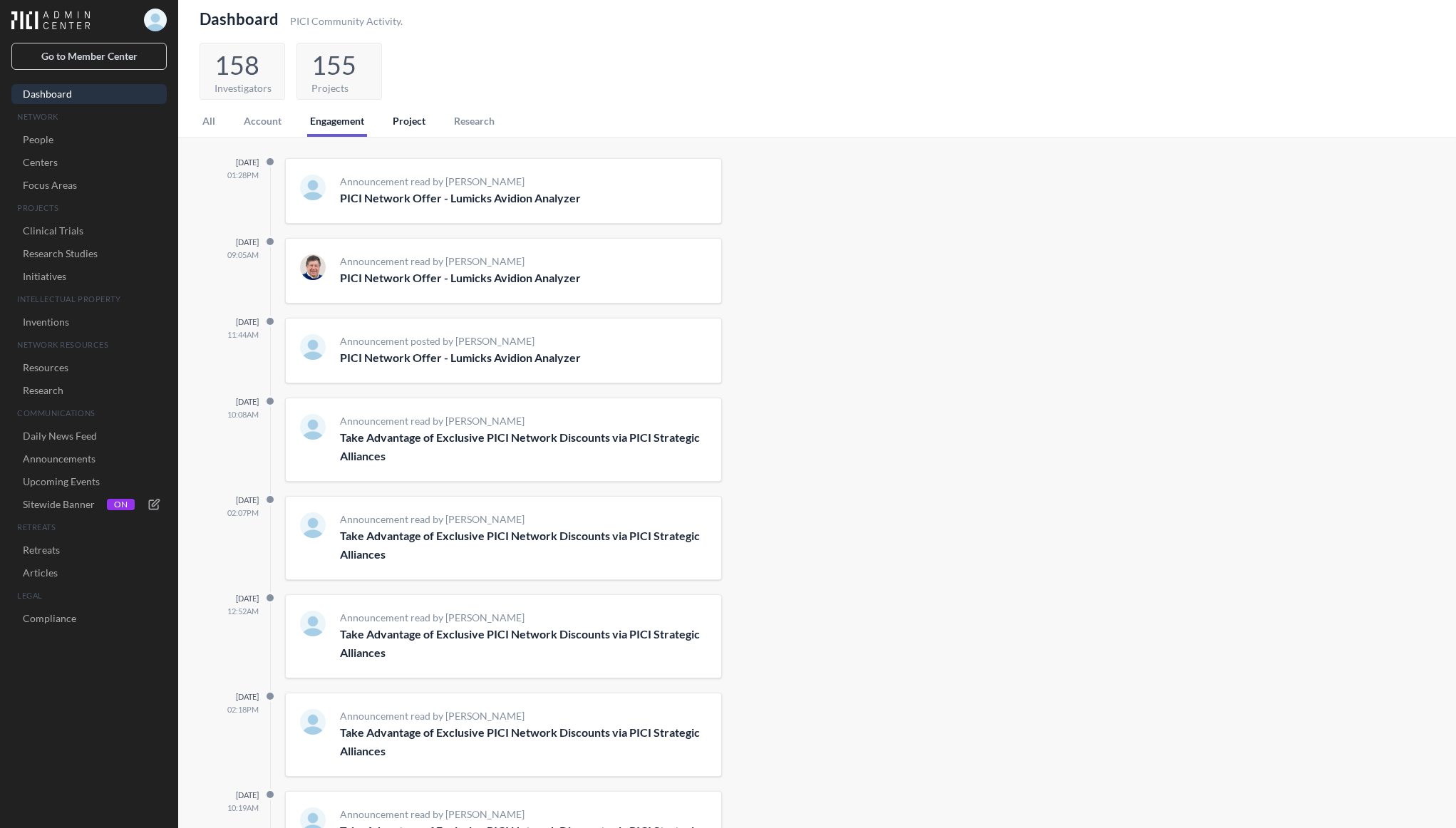
click at [409, 121] on button "Project" at bounding box center [409, 119] width 39 height 34
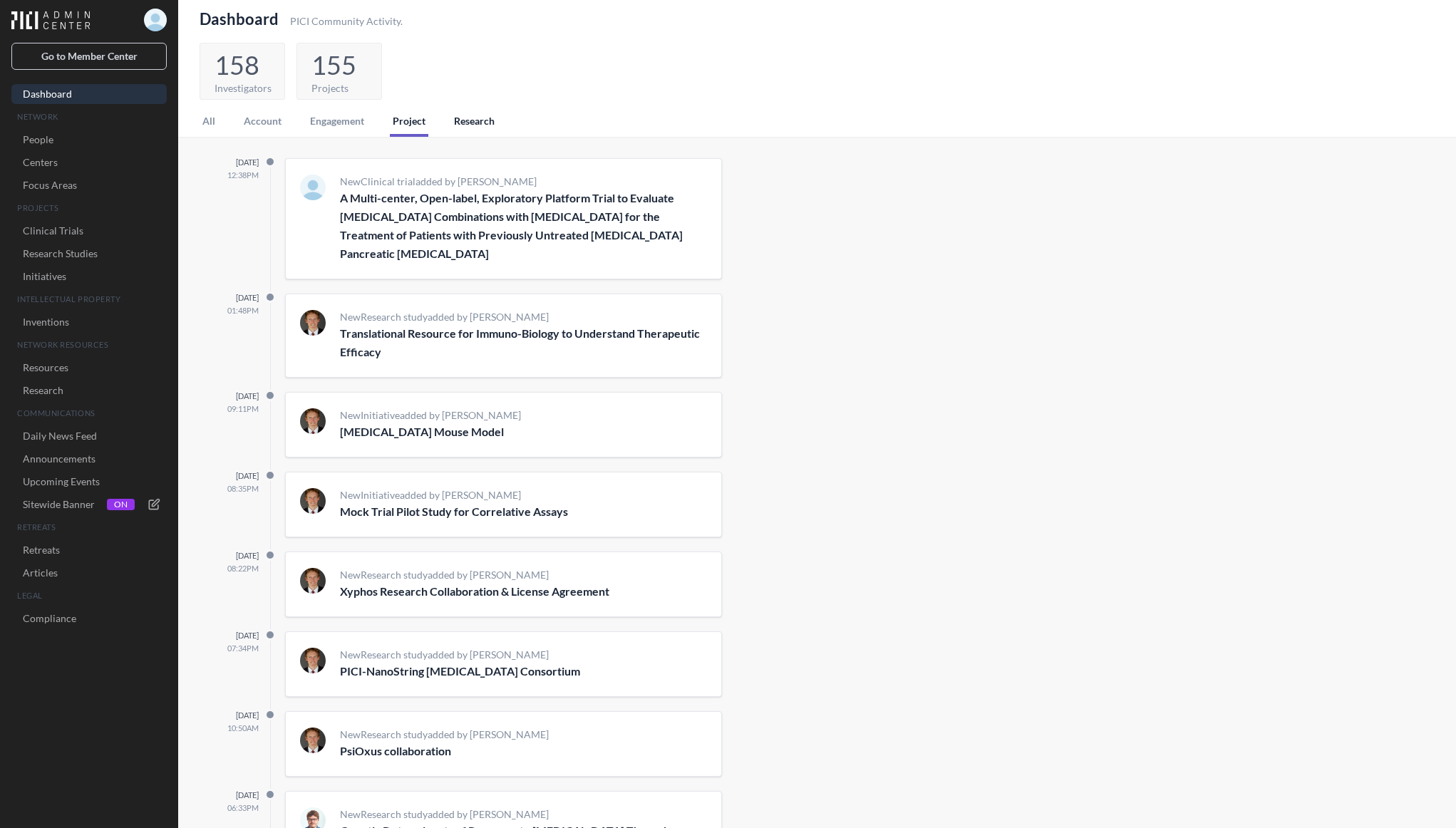
click at [470, 119] on button "Research" at bounding box center [474, 119] width 46 height 34
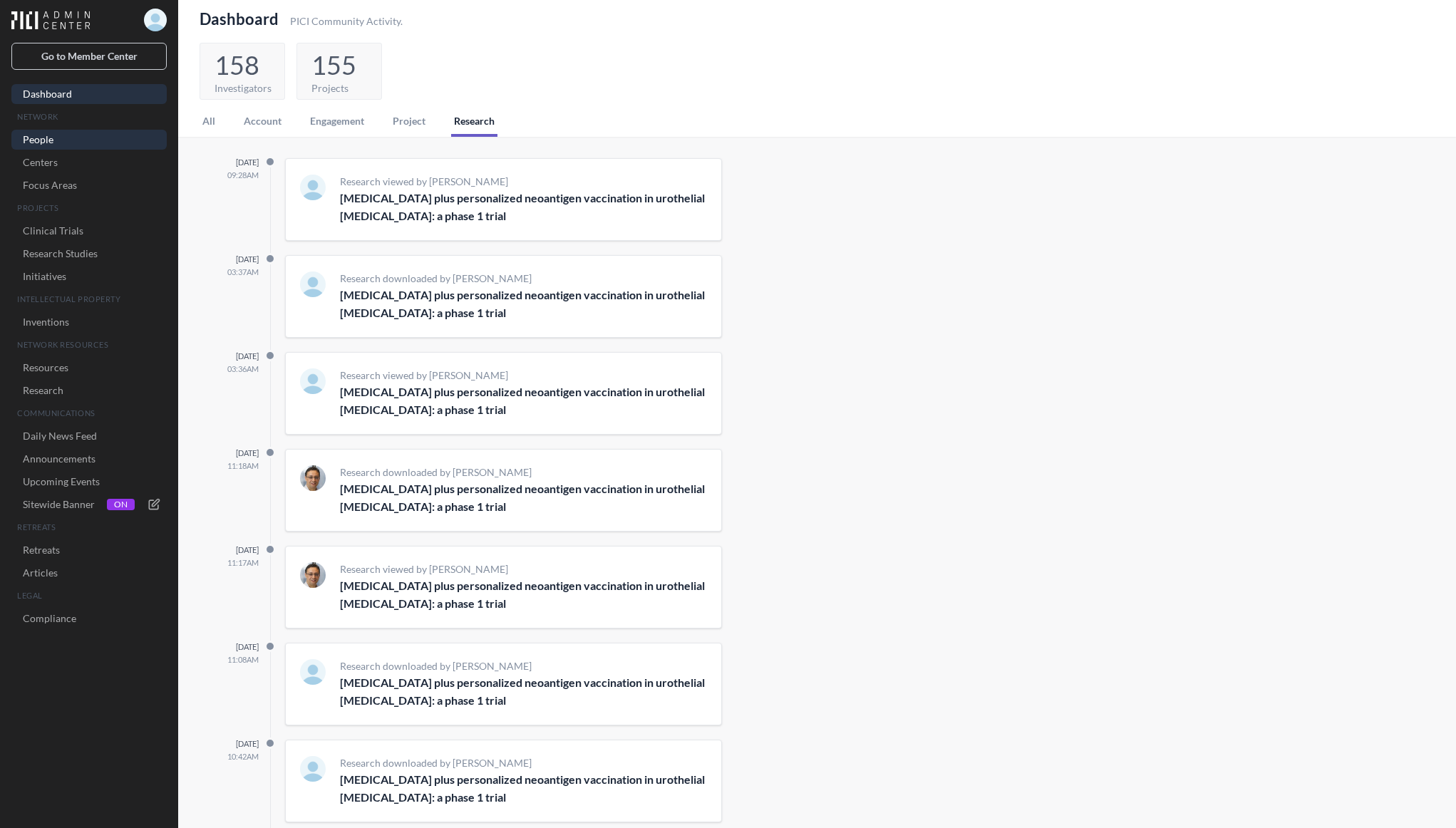
click at [36, 142] on link "People" at bounding box center [89, 139] width 155 height 20
